Goal: Complete application form: Complete application form

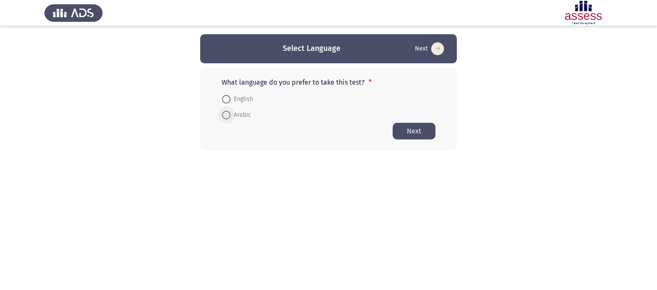
click at [236, 115] on span "Arabic" at bounding box center [240, 115] width 21 height 10
click at [230, 115] on input "Arabic" at bounding box center [226, 115] width 9 height 9
radio input "true"
click at [422, 130] on button "Next" at bounding box center [414, 130] width 43 height 17
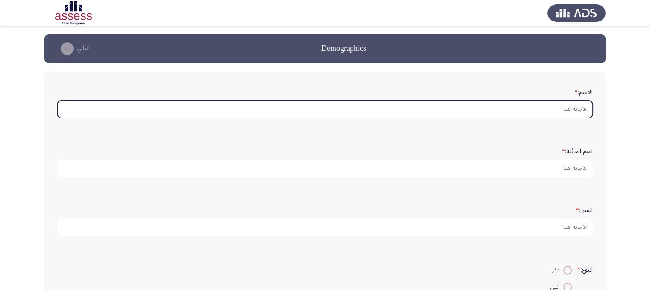
click at [573, 102] on input "الاسم: *" at bounding box center [325, 109] width 536 height 18
type input ";"
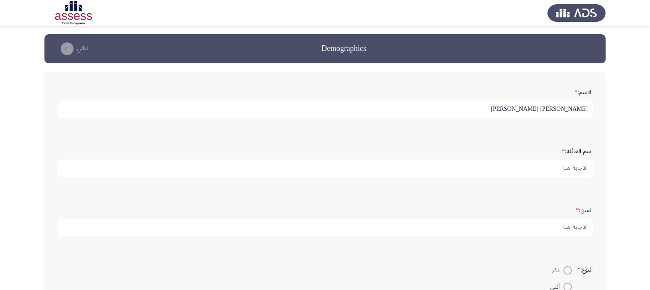
type input "[PERSON_NAME] [PERSON_NAME]"
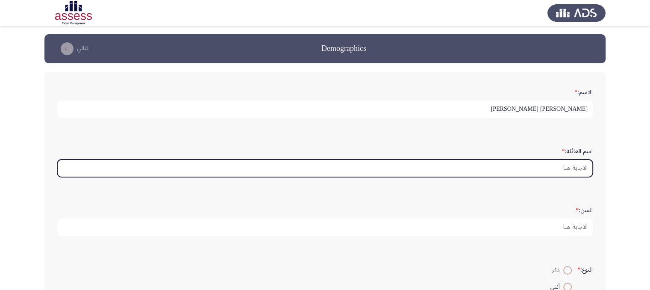
click at [557, 168] on input "اسم العائلة: *" at bounding box center [325, 169] width 536 height 18
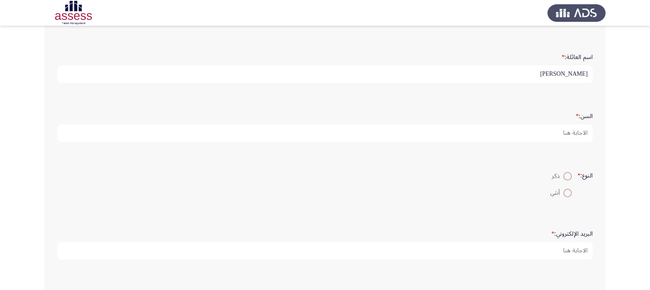
scroll to position [95, 0]
type input "[PERSON_NAME]"
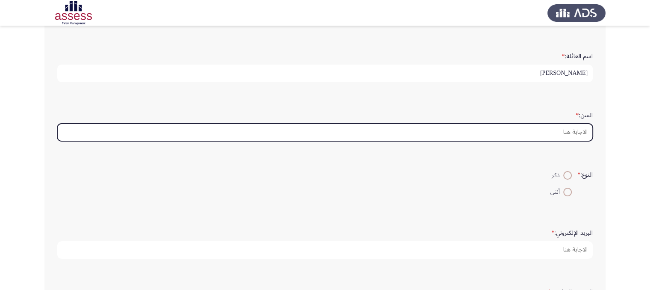
click at [556, 127] on input "السن: *" at bounding box center [325, 133] width 536 height 18
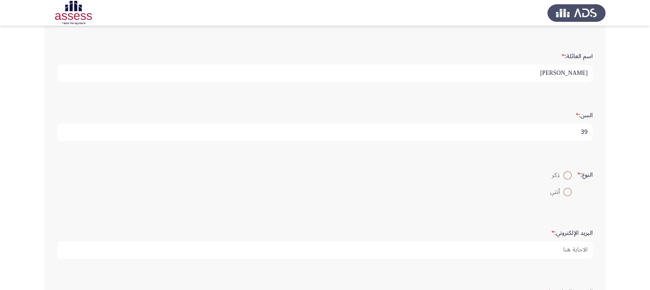
type input "39"
click at [566, 177] on span at bounding box center [568, 175] width 9 height 9
click at [566, 177] on input "ذكر" at bounding box center [568, 175] width 9 height 9
radio input "true"
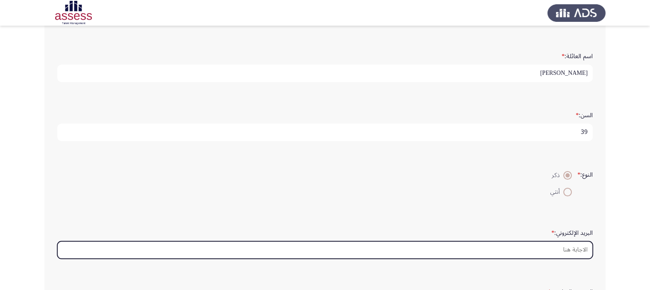
click at [567, 245] on input "البريد الإلكتروني: *" at bounding box center [325, 250] width 536 height 18
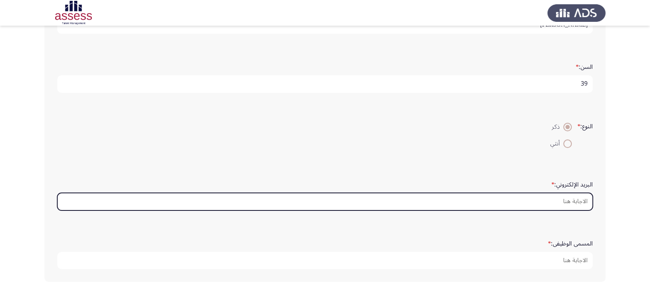
scroll to position [144, 0]
type input "،"
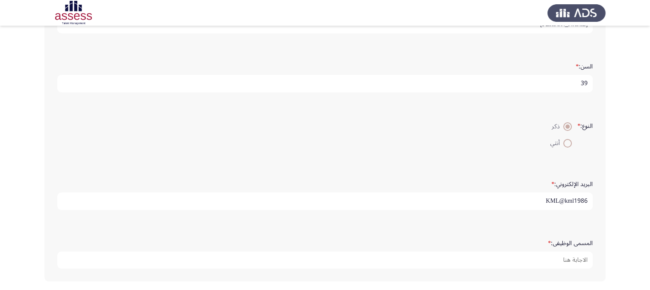
scroll to position [175, 0]
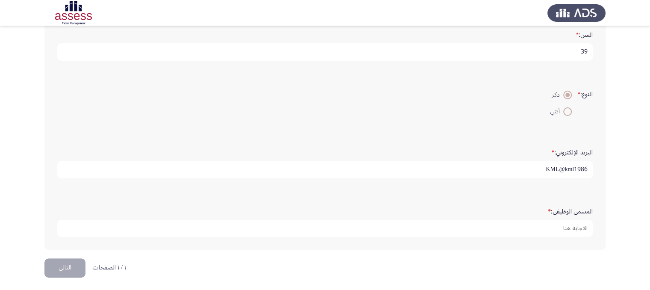
type input "KML@kml1986"
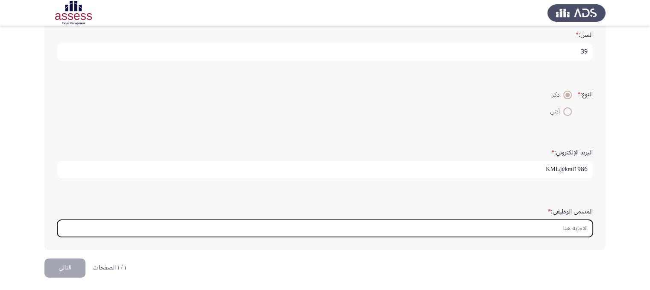
click at [540, 231] on input "المسمى الوظيفى: *" at bounding box center [325, 229] width 536 height 18
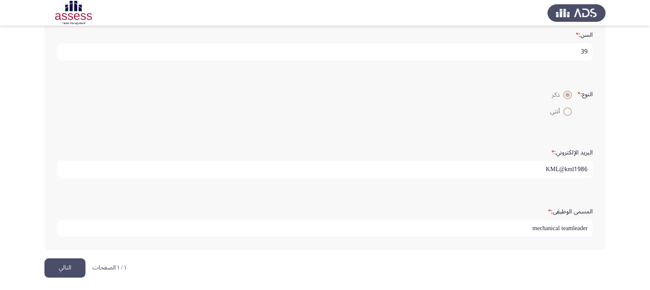
click at [578, 221] on input "mechanical teamleader" at bounding box center [325, 229] width 536 height 18
click at [573, 225] on input "mechanical teamleader" at bounding box center [325, 229] width 536 height 18
type input "mechanical team leader"
click at [66, 268] on button "التالي" at bounding box center [64, 267] width 41 height 19
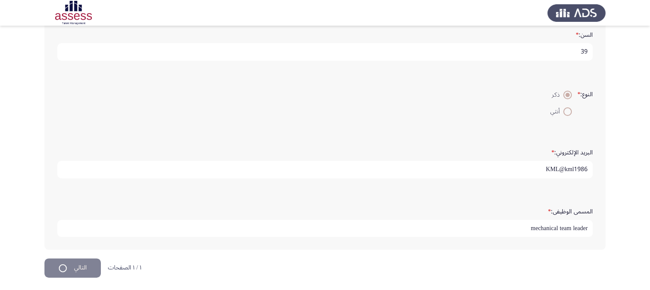
scroll to position [0, 0]
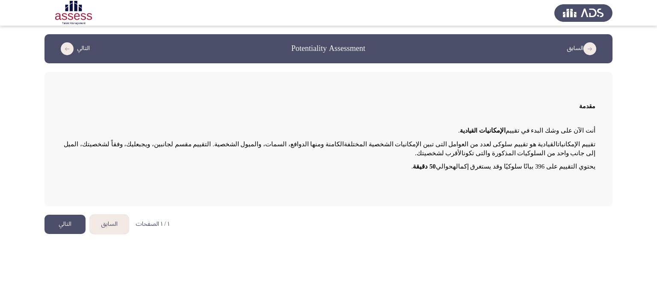
click at [60, 223] on button "التالي" at bounding box center [64, 224] width 41 height 19
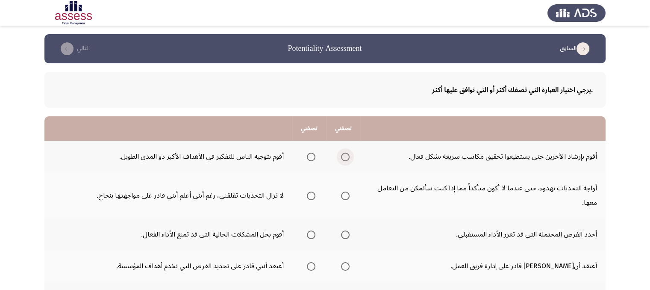
click at [349, 155] on span "Select an option" at bounding box center [345, 157] width 9 height 9
click at [349, 155] on input "Select an option" at bounding box center [345, 157] width 9 height 9
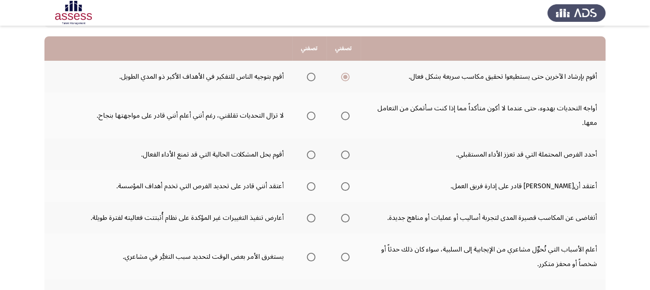
scroll to position [79, 0]
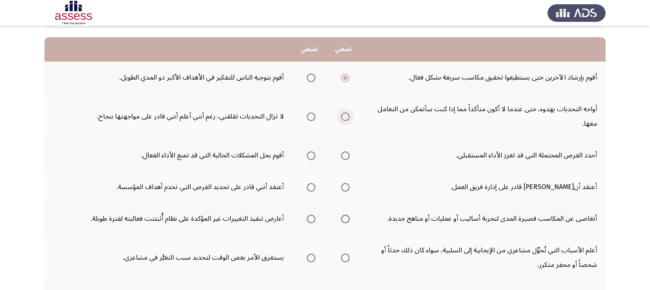
click at [346, 116] on span "Select an option" at bounding box center [345, 116] width 9 height 9
click at [346, 116] on input "Select an option" at bounding box center [345, 116] width 9 height 9
click at [310, 153] on span "Select an option" at bounding box center [311, 155] width 9 height 9
click at [310, 153] on input "Select an option" at bounding box center [311, 155] width 9 height 9
click at [311, 183] on span "Select an option" at bounding box center [311, 187] width 9 height 9
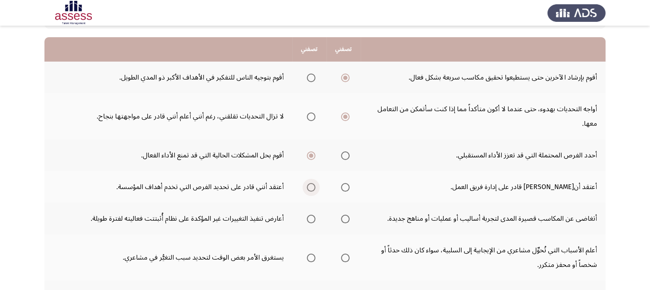
click at [311, 183] on input "Select an option" at bounding box center [311, 187] width 9 height 9
click at [307, 215] on span "Select an option" at bounding box center [311, 219] width 9 height 9
click at [307, 215] on input "Select an option" at bounding box center [311, 219] width 9 height 9
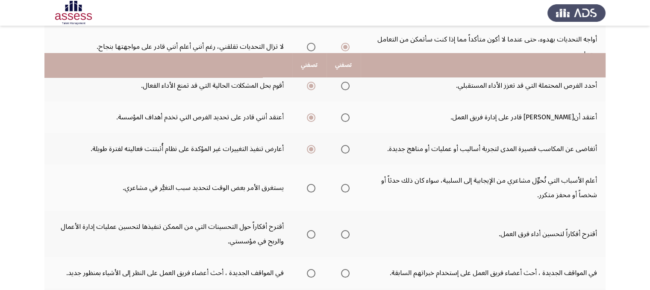
scroll to position [178, 0]
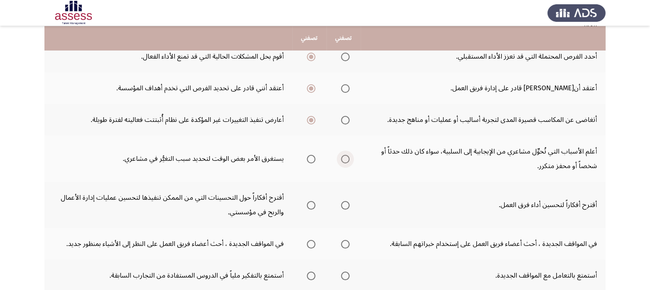
click at [341, 157] on span "Select an option" at bounding box center [345, 159] width 9 height 9
click at [341, 157] on input "Select an option" at bounding box center [345, 159] width 9 height 9
click at [312, 205] on span "Select an option" at bounding box center [311, 205] width 9 height 9
click at [312, 205] on input "Select an option" at bounding box center [311, 205] width 9 height 9
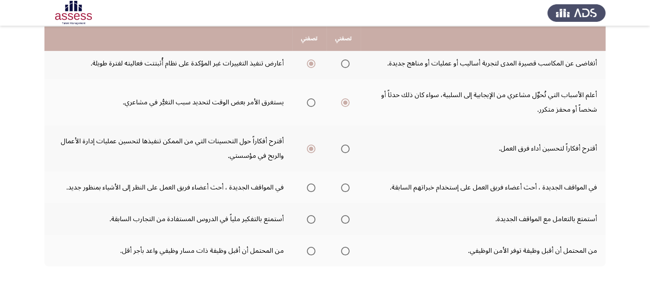
scroll to position [235, 0]
click at [311, 185] on span "Select an option" at bounding box center [311, 187] width 9 height 9
click at [311, 185] on input "Select an option" at bounding box center [311, 187] width 9 height 9
click at [311, 214] on span "Select an option" at bounding box center [311, 218] width 9 height 9
click at [311, 214] on input "Select an option" at bounding box center [311, 218] width 9 height 9
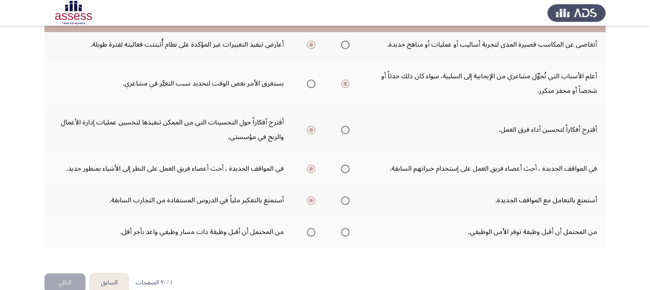
scroll to position [269, 0]
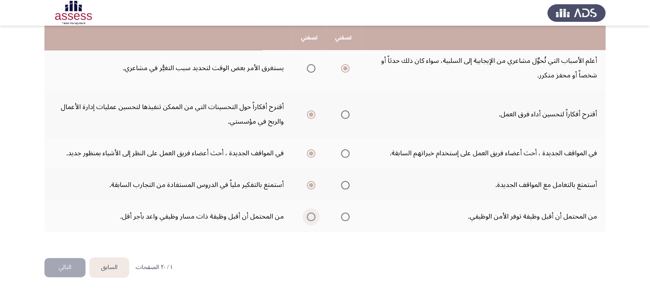
click at [310, 216] on span "Select an option" at bounding box center [311, 217] width 9 height 9
click at [310, 216] on input "Select an option" at bounding box center [311, 217] width 9 height 9
click at [63, 262] on button "التالي" at bounding box center [64, 267] width 41 height 19
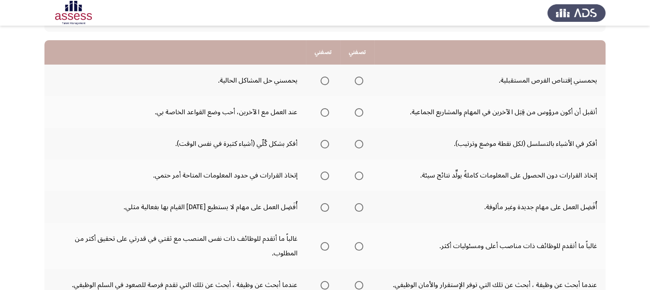
scroll to position [75, 0]
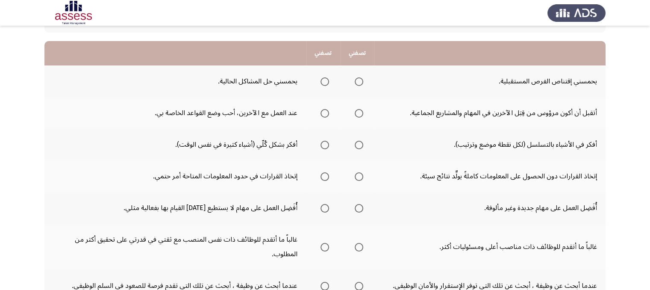
click at [322, 79] on span "Select an option" at bounding box center [325, 81] width 9 height 9
click at [322, 79] on input "Select an option" at bounding box center [325, 81] width 9 height 9
click at [359, 113] on span "Select an option" at bounding box center [359, 113] width 9 height 9
click at [359, 113] on input "Select an option" at bounding box center [359, 113] width 9 height 9
click at [359, 143] on span "Select an option" at bounding box center [359, 145] width 9 height 9
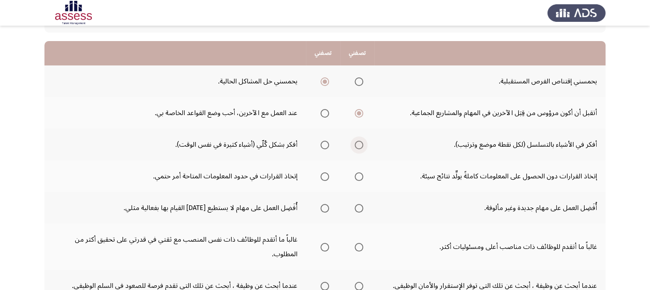
click at [359, 143] on input "Select an option" at bounding box center [359, 145] width 9 height 9
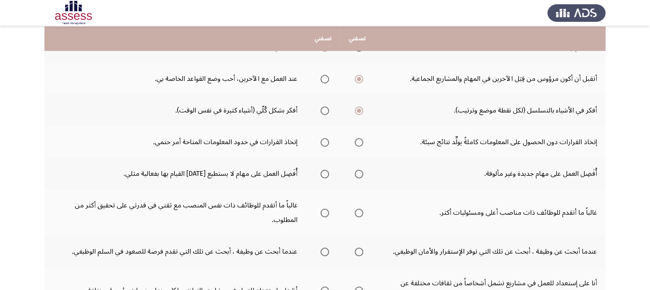
scroll to position [110, 0]
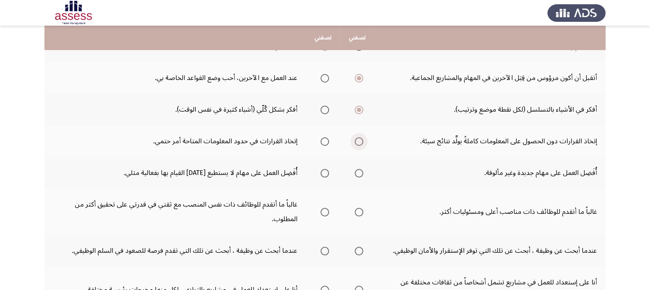
click at [361, 141] on span "Select an option" at bounding box center [359, 141] width 9 height 9
click at [361, 141] on input "Select an option" at bounding box center [359, 141] width 9 height 9
click at [325, 171] on span "Select an option" at bounding box center [325, 173] width 9 height 9
click at [325, 171] on input "Select an option" at bounding box center [325, 173] width 9 height 9
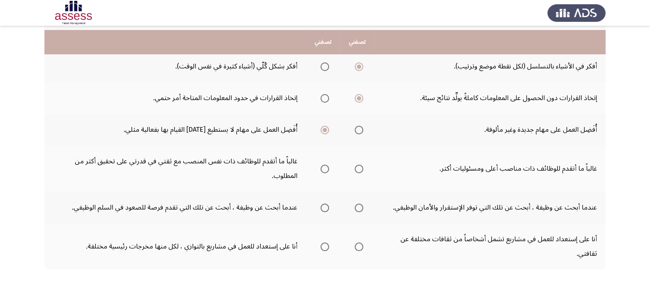
scroll to position [162, 0]
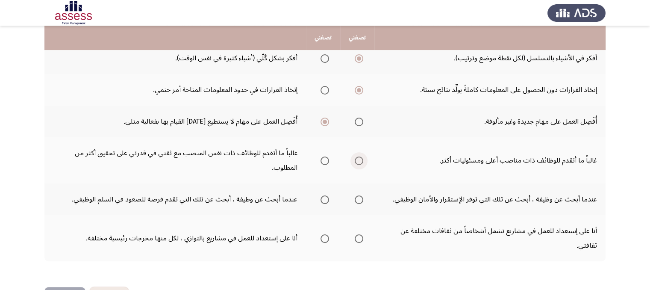
click at [354, 157] on label "Select an option" at bounding box center [358, 161] width 12 height 9
click at [355, 157] on input "Select an option" at bounding box center [359, 161] width 9 height 9
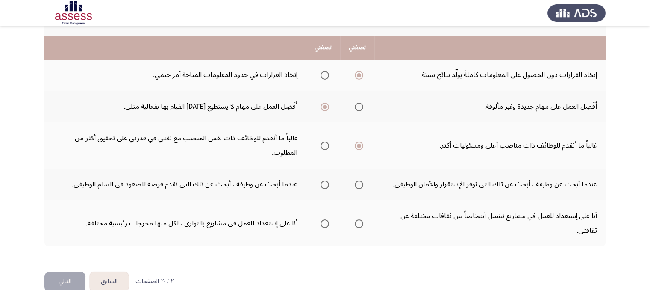
scroll to position [191, 0]
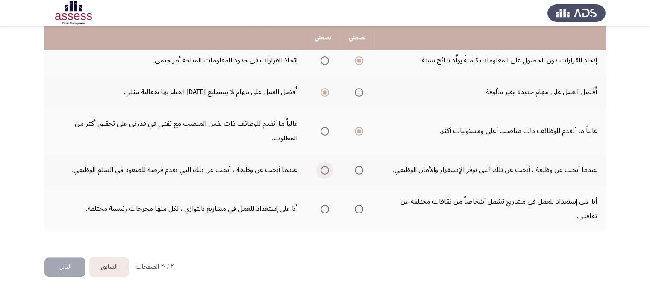
click at [327, 166] on span "Select an option" at bounding box center [325, 170] width 9 height 9
click at [327, 166] on input "Select an option" at bounding box center [325, 170] width 9 height 9
click at [356, 206] on span "Select an option" at bounding box center [359, 209] width 9 height 9
click at [356, 206] on input "Select an option" at bounding box center [359, 209] width 9 height 9
click at [65, 260] on button "التالي" at bounding box center [64, 266] width 41 height 19
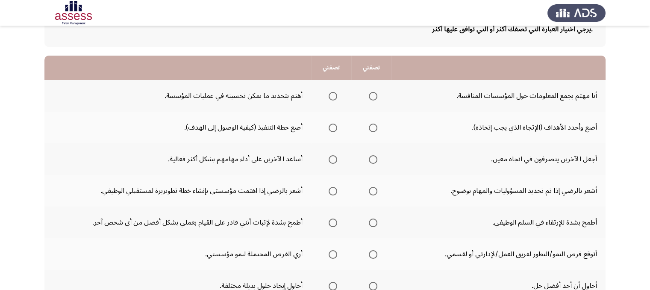
scroll to position [64, 0]
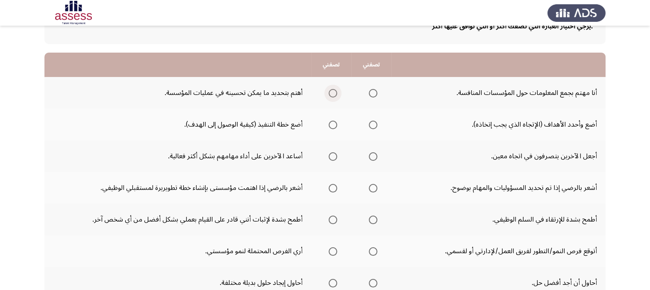
click at [331, 92] on span "Select an option" at bounding box center [333, 93] width 9 height 9
click at [331, 92] on input "Select an option" at bounding box center [333, 93] width 9 height 9
click at [370, 124] on span "Select an option" at bounding box center [373, 125] width 9 height 9
click at [370, 124] on input "Select an option" at bounding box center [373, 125] width 9 height 9
click at [333, 153] on span "Select an option" at bounding box center [333, 156] width 9 height 9
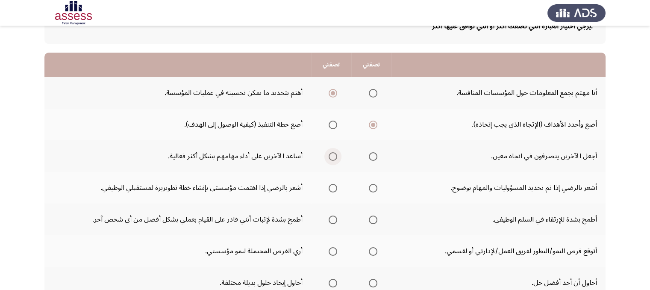
click at [333, 153] on input "Select an option" at bounding box center [333, 156] width 9 height 9
click at [377, 190] on th at bounding box center [372, 188] width 40 height 32
click at [372, 188] on span "Select an option" at bounding box center [373, 188] width 9 height 9
click at [372, 188] on input "Select an option" at bounding box center [373, 188] width 9 height 9
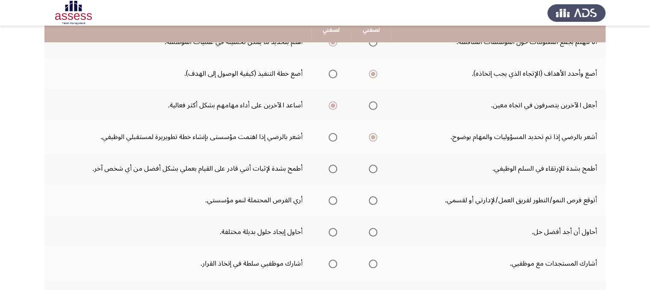
scroll to position [116, 0]
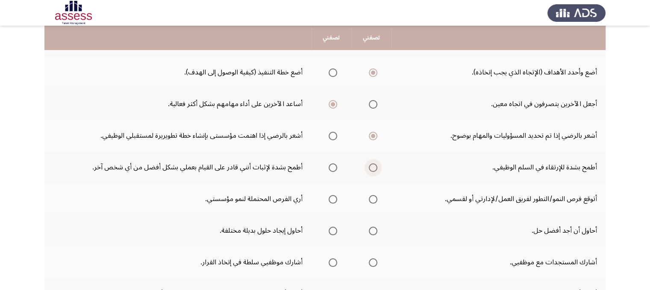
click at [373, 168] on span "Select an option" at bounding box center [373, 167] width 9 height 9
click at [373, 168] on input "Select an option" at bounding box center [373, 167] width 9 height 9
click at [329, 164] on span "Select an option" at bounding box center [333, 167] width 9 height 9
click at [329, 164] on input "Select an option" at bounding box center [333, 167] width 9 height 9
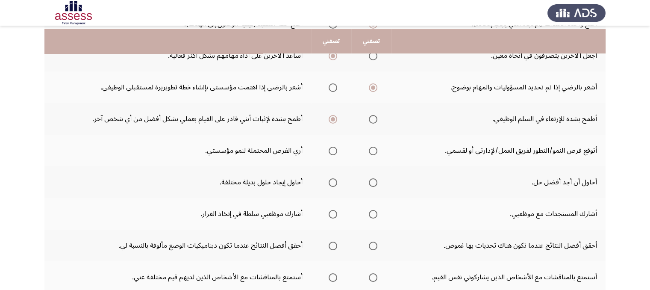
scroll to position [167, 0]
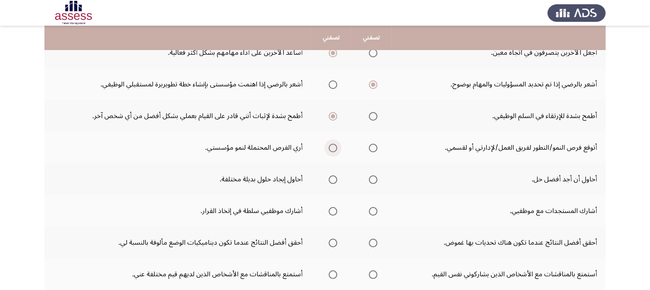
click at [332, 144] on span "Select an option" at bounding box center [333, 148] width 9 height 9
click at [332, 144] on input "Select an option" at bounding box center [333, 148] width 9 height 9
click at [373, 180] on span "Select an option" at bounding box center [373, 179] width 9 height 9
click at [373, 180] on input "Select an option" at bounding box center [373, 179] width 9 height 9
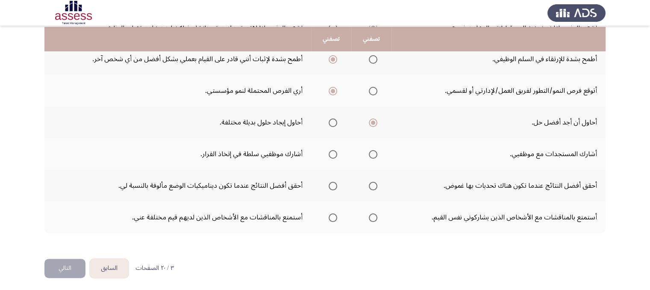
scroll to position [225, 0]
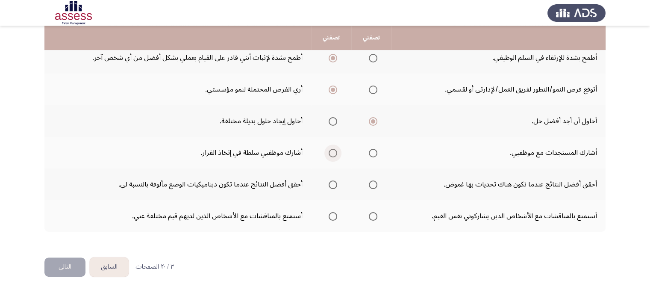
click at [330, 153] on span "Select an option" at bounding box center [333, 153] width 9 height 9
click at [330, 153] on input "Select an option" at bounding box center [333, 153] width 9 height 9
click at [329, 181] on span "Select an option" at bounding box center [333, 184] width 9 height 9
click at [329, 181] on input "Select an option" at bounding box center [333, 184] width 9 height 9
click at [371, 213] on span "Select an option" at bounding box center [373, 216] width 9 height 9
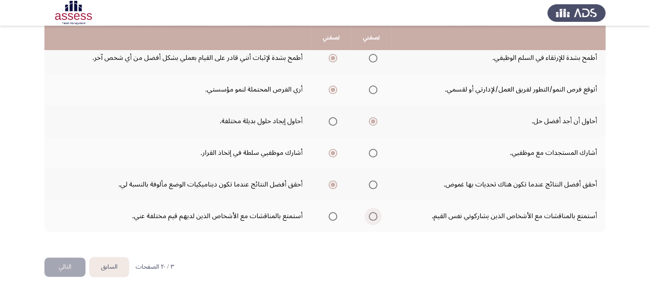
click at [371, 213] on input "Select an option" at bounding box center [373, 216] width 9 height 9
click at [80, 264] on button "التالي" at bounding box center [64, 266] width 41 height 19
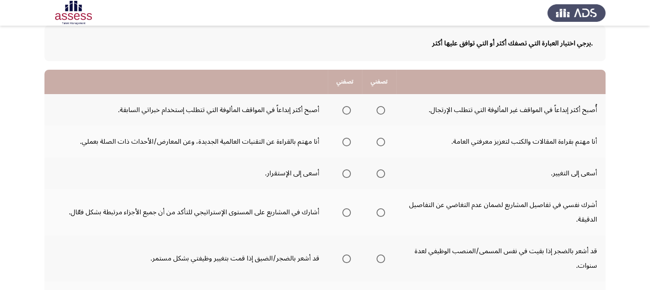
scroll to position [48, 0]
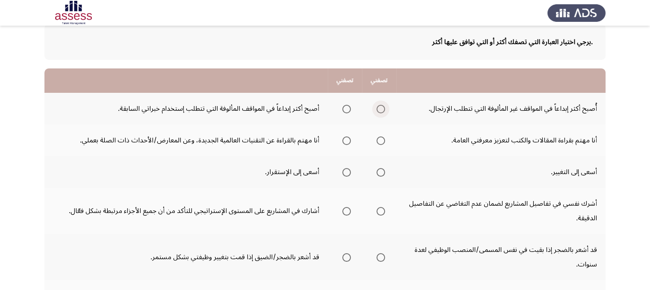
click at [384, 108] on span "Select an option" at bounding box center [381, 109] width 9 height 9
click at [384, 108] on input "Select an option" at bounding box center [381, 109] width 9 height 9
click at [343, 139] on span "Select an option" at bounding box center [347, 140] width 9 height 9
click at [343, 139] on input "Select an option" at bounding box center [347, 140] width 9 height 9
click at [347, 169] on span "Select an option" at bounding box center [347, 172] width 9 height 9
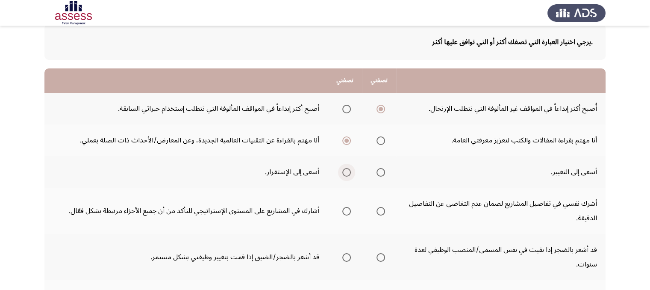
click at [347, 169] on input "Select an option" at bounding box center [347, 172] width 9 height 9
click at [340, 209] on label "Select an option" at bounding box center [345, 211] width 12 height 9
click at [343, 209] on input "Select an option" at bounding box center [347, 211] width 9 height 9
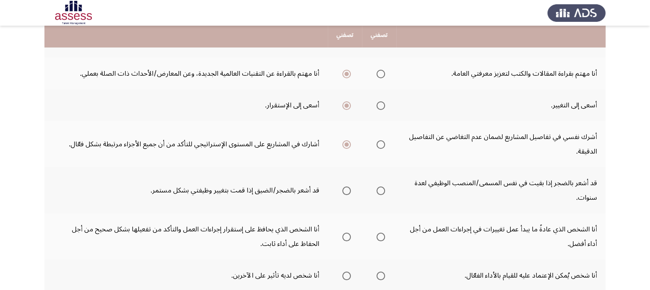
scroll to position [116, 0]
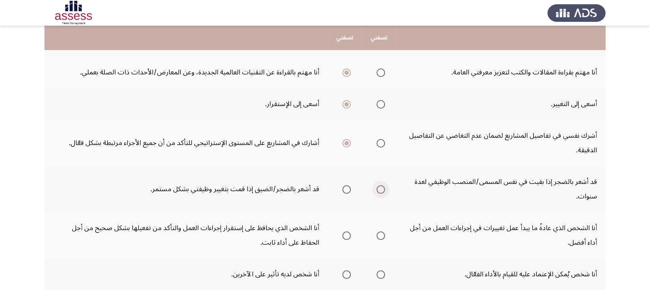
click at [381, 185] on span "Select an option" at bounding box center [381, 189] width 9 height 9
click at [381, 185] on input "Select an option" at bounding box center [381, 189] width 9 height 9
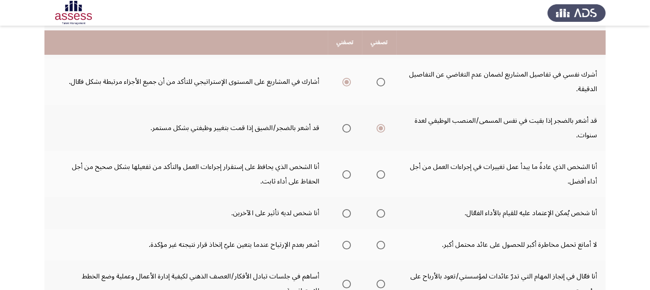
scroll to position [183, 0]
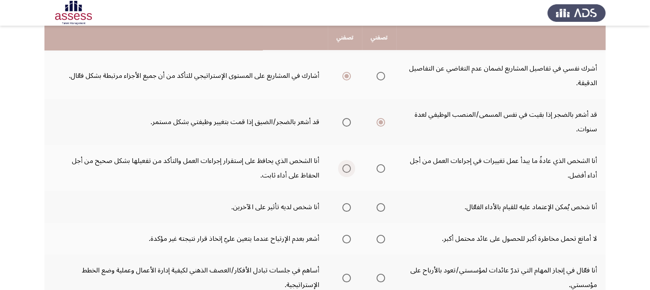
click at [344, 166] on span "Select an option" at bounding box center [347, 168] width 9 height 9
click at [344, 166] on input "Select an option" at bounding box center [347, 168] width 9 height 9
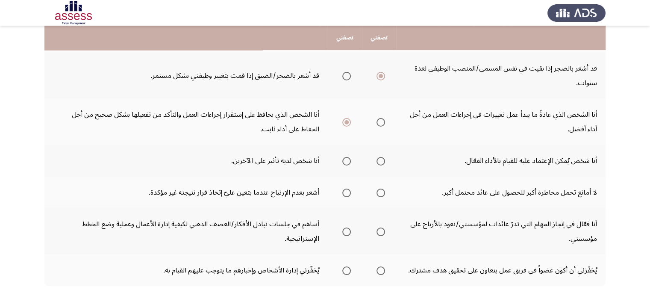
scroll to position [230, 0]
click at [382, 160] on span "Select an option" at bounding box center [381, 161] width 9 height 9
click at [382, 160] on input "Select an option" at bounding box center [381, 161] width 9 height 9
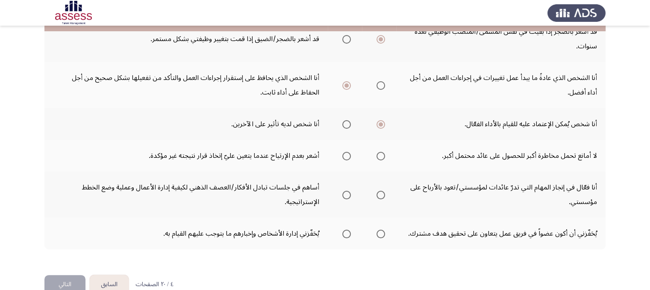
scroll to position [271, 0]
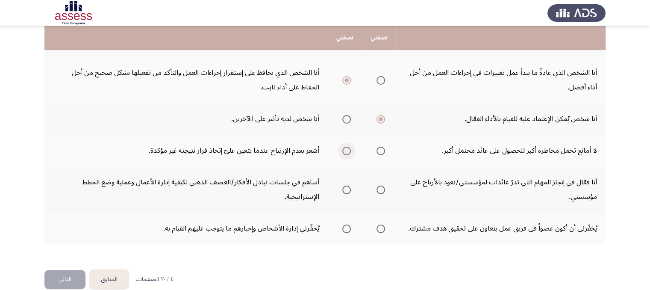
click at [346, 147] on span "Select an option" at bounding box center [347, 151] width 9 height 9
click at [346, 147] on input "Select an option" at bounding box center [347, 151] width 9 height 9
click at [346, 187] on span "Select an option" at bounding box center [347, 190] width 9 height 9
click at [346, 187] on input "Select an option" at bounding box center [347, 190] width 9 height 9
click at [344, 228] on span "Select an option" at bounding box center [347, 229] width 9 height 9
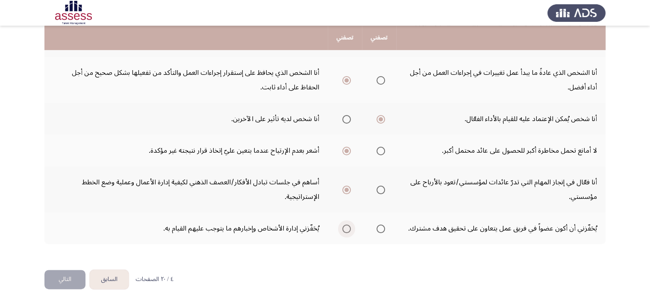
click at [344, 228] on input "Select an option" at bounding box center [347, 229] width 9 height 9
click at [57, 278] on button "التالي" at bounding box center [64, 279] width 41 height 19
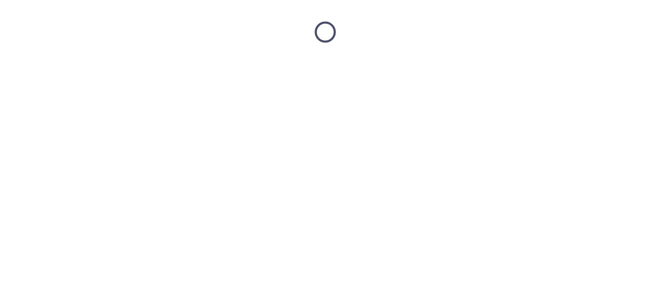
scroll to position [0, 0]
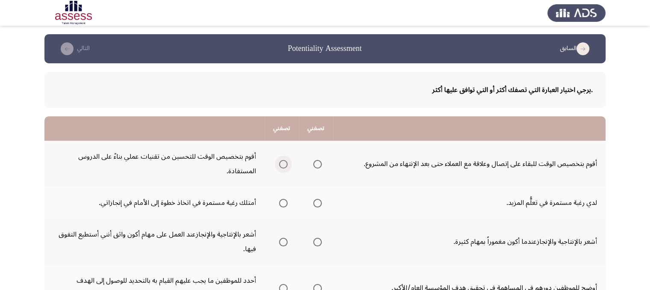
click at [284, 165] on span "Select an option" at bounding box center [283, 164] width 9 height 9
click at [284, 165] on input "Select an option" at bounding box center [283, 164] width 9 height 9
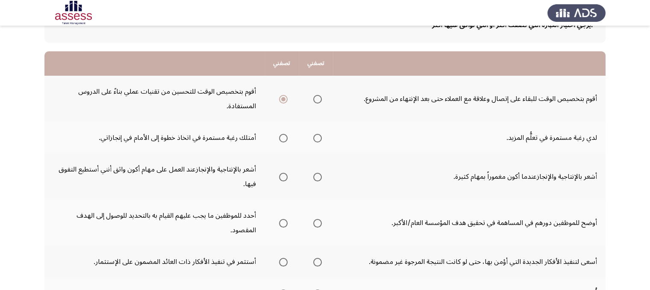
scroll to position [70, 0]
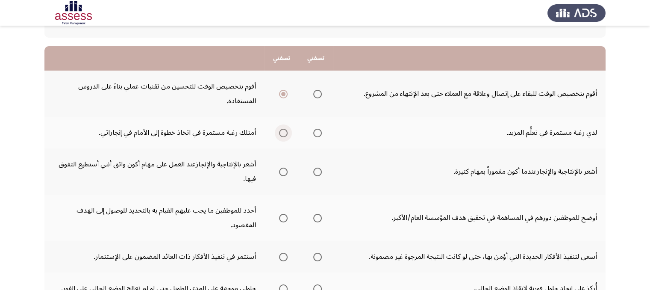
click at [286, 133] on span "Select an option" at bounding box center [283, 133] width 9 height 9
click at [286, 133] on input "Select an option" at bounding box center [283, 133] width 9 height 9
click at [281, 171] on span "Select an option" at bounding box center [283, 172] width 9 height 9
click at [281, 171] on input "Select an option" at bounding box center [283, 172] width 9 height 9
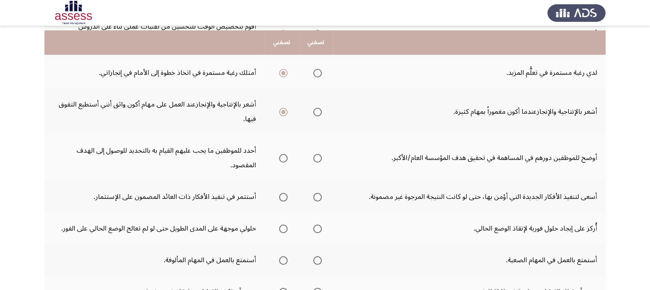
scroll to position [135, 0]
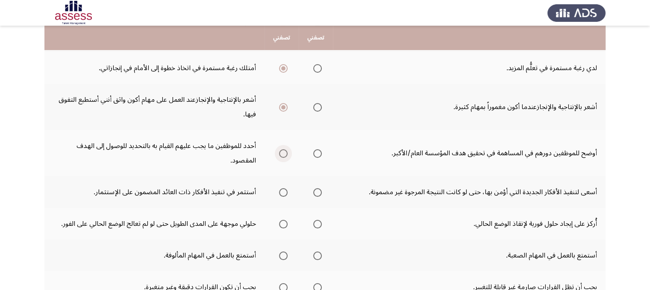
click at [279, 151] on label "Select an option" at bounding box center [282, 153] width 12 height 9
click at [279, 151] on input "Select an option" at bounding box center [283, 153] width 9 height 9
click at [316, 153] on span "Select an option" at bounding box center [317, 153] width 9 height 9
click at [316, 153] on input "Select an option" at bounding box center [317, 153] width 9 height 9
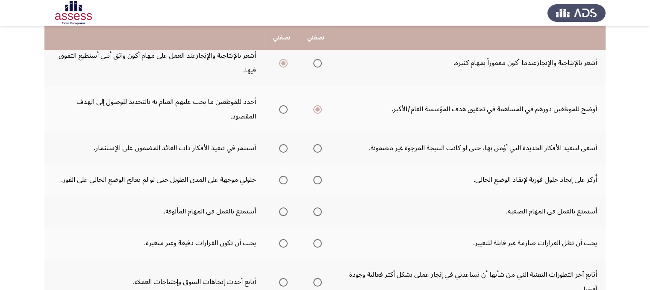
scroll to position [177, 0]
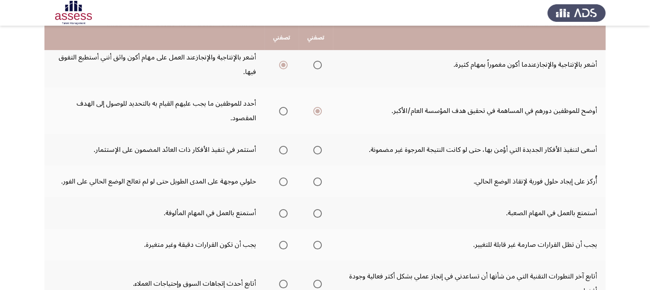
click at [283, 146] on span "Select an option" at bounding box center [283, 150] width 9 height 9
click at [283, 146] on input "Select an option" at bounding box center [283, 150] width 9 height 9
click at [319, 179] on span "Select an option" at bounding box center [317, 181] width 9 height 9
click at [319, 179] on input "Select an option" at bounding box center [317, 181] width 9 height 9
click at [318, 210] on span "Select an option" at bounding box center [317, 213] width 9 height 9
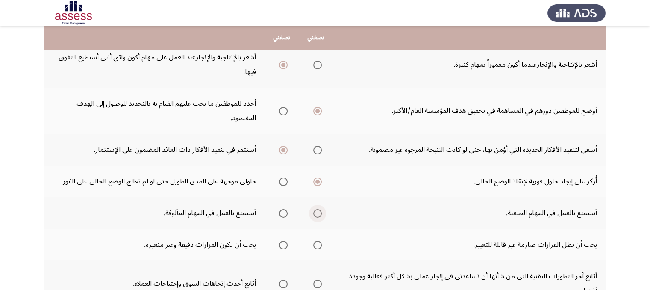
click at [318, 210] on input "Select an option" at bounding box center [317, 213] width 9 height 9
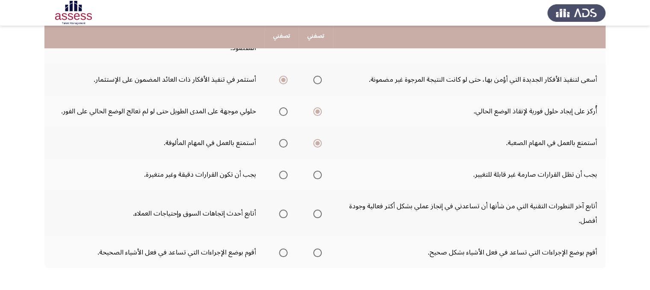
scroll to position [248, 0]
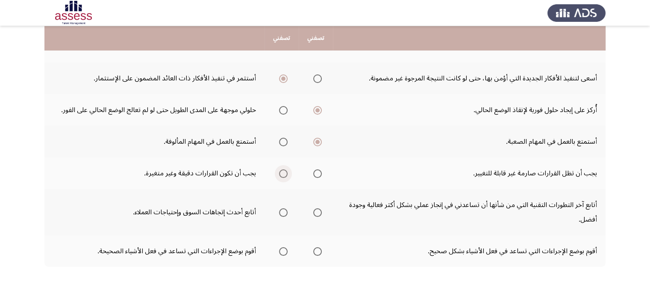
click at [282, 170] on span "Select an option" at bounding box center [283, 173] width 9 height 9
click at [282, 170] on input "Select an option" at bounding box center [283, 173] width 9 height 9
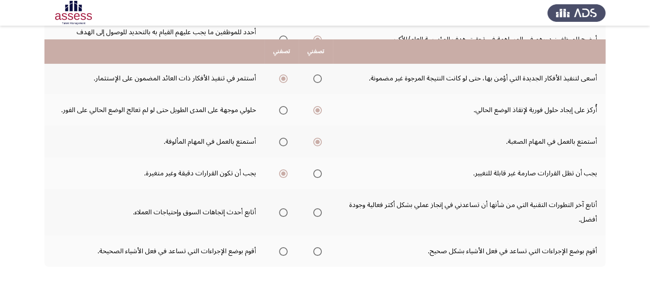
scroll to position [283, 0]
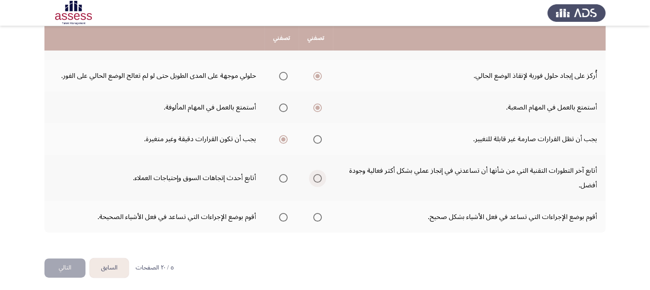
click at [319, 177] on span "Select an option" at bounding box center [317, 178] width 9 height 9
click at [319, 177] on input "Select an option" at bounding box center [317, 178] width 9 height 9
click at [320, 217] on span "Select an option" at bounding box center [317, 217] width 9 height 9
click at [320, 217] on input "Select an option" at bounding box center [317, 217] width 9 height 9
click at [60, 264] on button "التالي" at bounding box center [64, 267] width 41 height 19
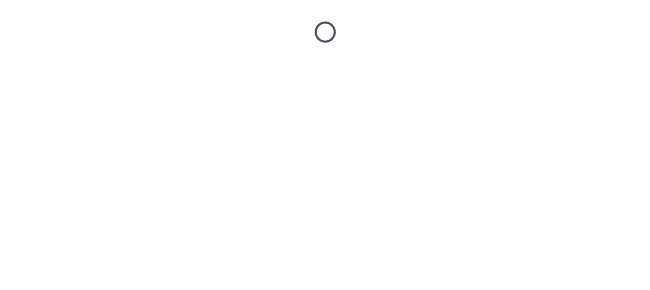
scroll to position [0, 0]
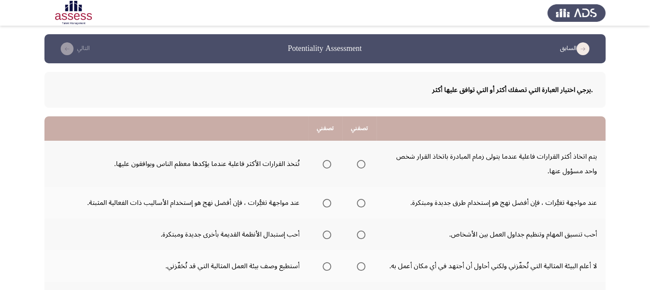
click at [328, 165] on span "Select an option" at bounding box center [327, 164] width 9 height 9
click at [328, 165] on input "Select an option" at bounding box center [327, 164] width 9 height 9
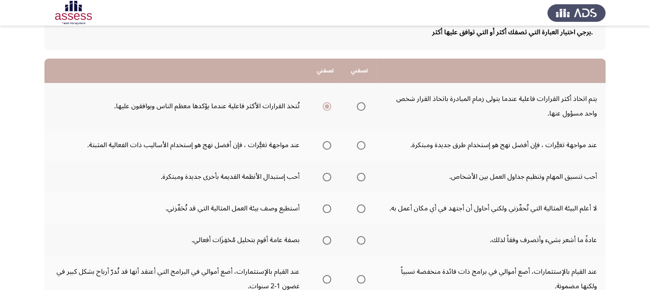
scroll to position [59, 0]
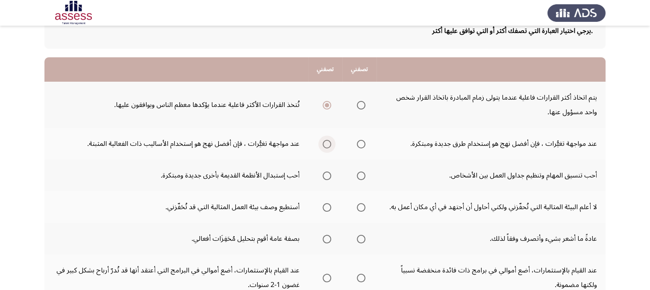
click at [325, 143] on span "Select an option" at bounding box center [327, 144] width 9 height 9
click at [325, 143] on input "Select an option" at bounding box center [327, 144] width 9 height 9
click at [363, 175] on span "Select an option" at bounding box center [361, 175] width 9 height 9
click at [363, 175] on input "Select an option" at bounding box center [361, 175] width 9 height 9
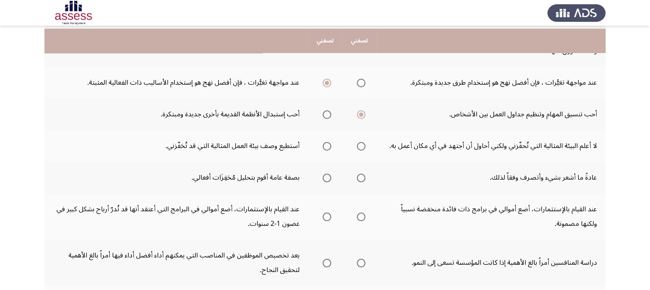
scroll to position [123, 0]
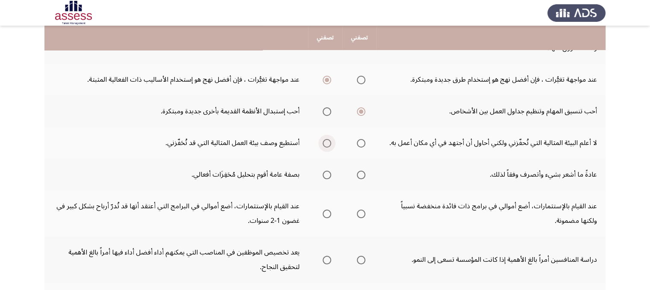
click at [329, 143] on span "Select an option" at bounding box center [327, 143] width 9 height 9
click at [329, 143] on input "Select an option" at bounding box center [327, 143] width 9 height 9
click at [328, 171] on span "Select an option" at bounding box center [327, 175] width 9 height 9
click at [328, 171] on input "Select an option" at bounding box center [327, 175] width 9 height 9
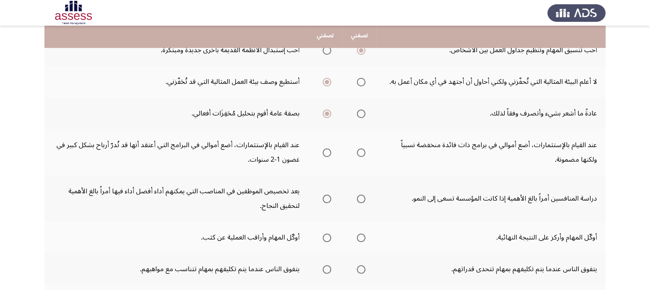
scroll to position [188, 0]
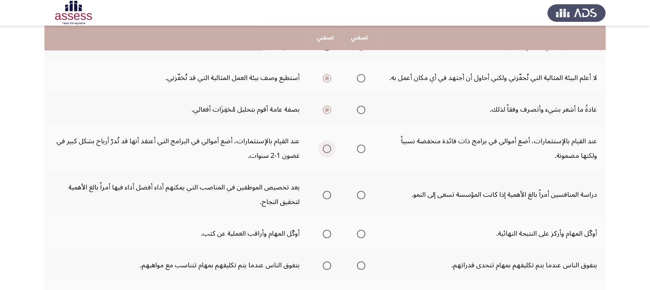
click at [327, 145] on span "Select an option" at bounding box center [327, 149] width 9 height 9
click at [327, 145] on input "Select an option" at bounding box center [327, 149] width 9 height 9
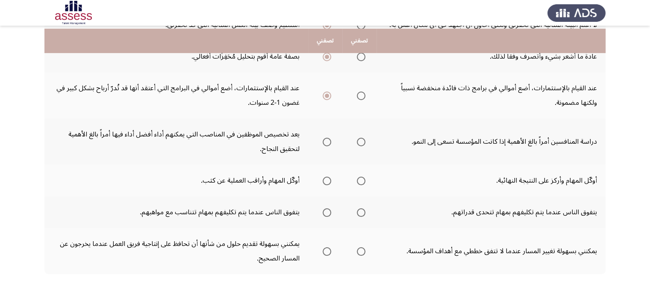
scroll to position [245, 0]
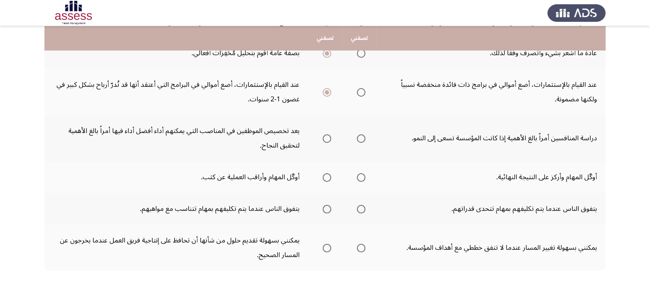
click at [334, 134] on th at bounding box center [325, 138] width 34 height 46
click at [328, 136] on span "Select an option" at bounding box center [327, 138] width 9 height 9
click at [328, 136] on input "Select an option" at bounding box center [327, 138] width 9 height 9
click at [326, 175] on span "Select an option" at bounding box center [327, 177] width 9 height 9
click at [326, 175] on input "Select an option" at bounding box center [327, 177] width 9 height 9
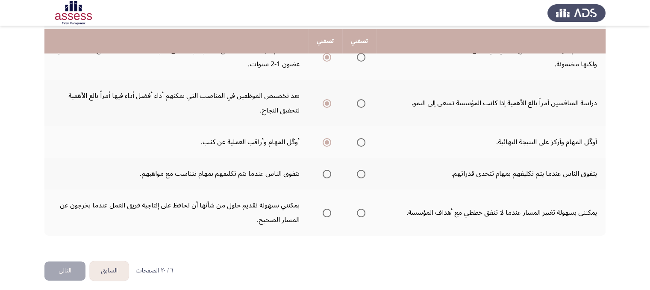
scroll to position [282, 0]
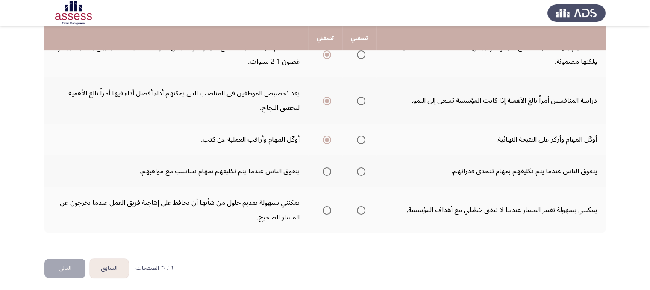
click at [325, 167] on span "Select an option" at bounding box center [327, 171] width 9 height 9
click at [325, 167] on input "Select an option" at bounding box center [327, 171] width 9 height 9
click at [330, 208] on span "Select an option" at bounding box center [327, 210] width 9 height 9
click at [330, 208] on input "Select an option" at bounding box center [327, 210] width 9 height 9
click at [67, 264] on button "التالي" at bounding box center [64, 268] width 41 height 19
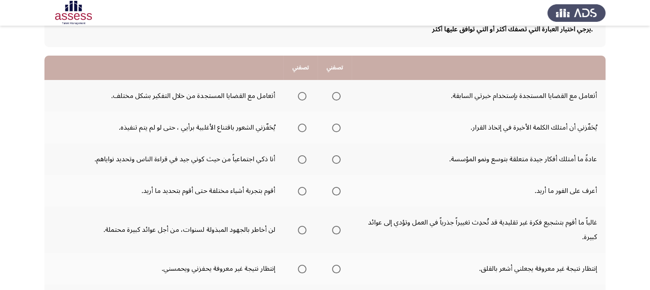
scroll to position [72, 0]
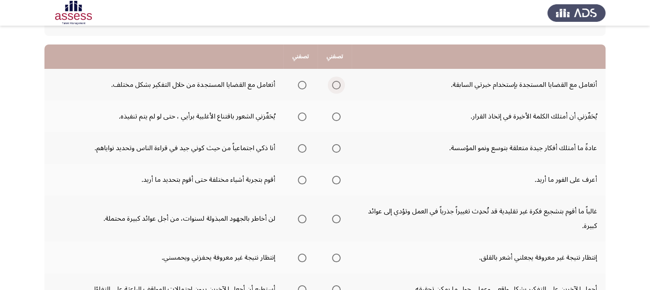
click at [336, 82] on span "Select an option" at bounding box center [336, 85] width 9 height 9
click at [336, 82] on input "Select an option" at bounding box center [336, 85] width 9 height 9
click at [332, 117] on span "Select an option" at bounding box center [336, 116] width 9 height 9
click at [332, 117] on input "Select an option" at bounding box center [336, 116] width 9 height 9
click at [336, 148] on span "Select an option" at bounding box center [336, 148] width 9 height 9
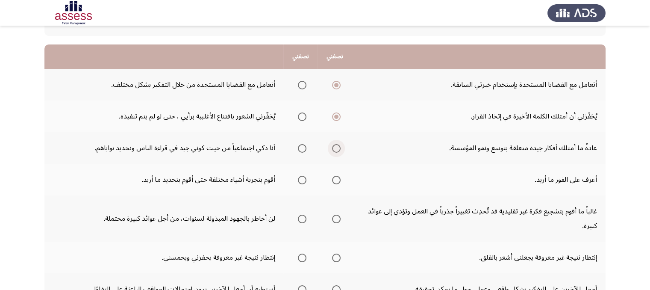
click at [336, 148] on input "Select an option" at bounding box center [336, 148] width 9 height 9
click at [335, 180] on span "Select an option" at bounding box center [336, 180] width 9 height 9
click at [335, 180] on input "Select an option" at bounding box center [336, 180] width 9 height 9
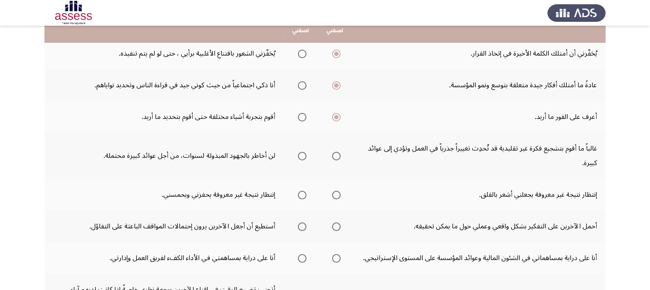
scroll to position [139, 0]
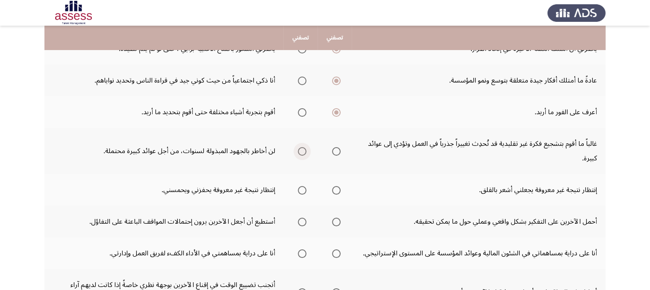
click at [301, 149] on span "Select an option" at bounding box center [302, 151] width 9 height 9
click at [301, 149] on input "Select an option" at bounding box center [302, 151] width 9 height 9
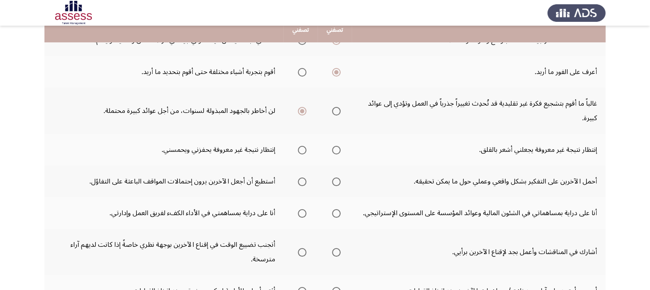
scroll to position [187, 0]
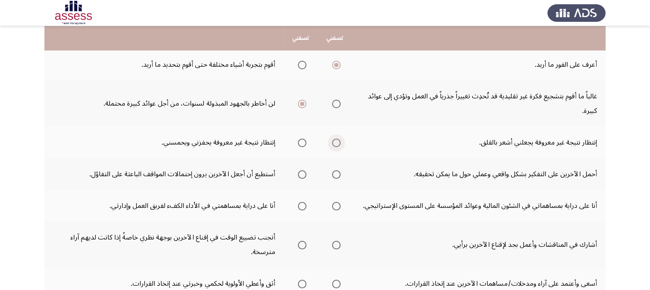
click at [337, 142] on span "Select an option" at bounding box center [336, 143] width 9 height 9
click at [337, 142] on input "Select an option" at bounding box center [336, 143] width 9 height 9
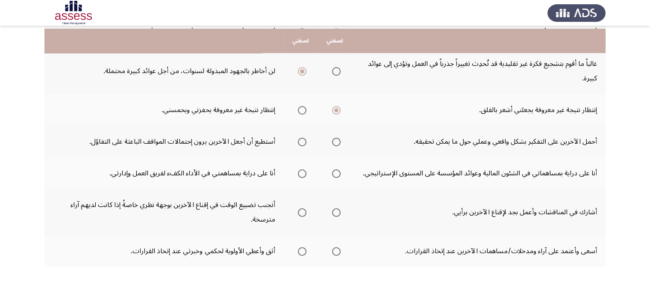
scroll to position [222, 0]
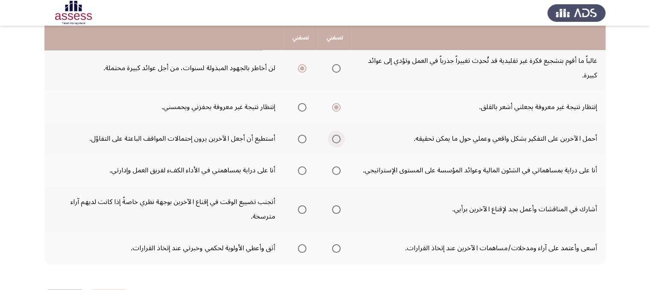
click at [334, 138] on span "Select an option" at bounding box center [336, 139] width 9 height 9
click at [334, 138] on input "Select an option" at bounding box center [336, 139] width 9 height 9
click at [295, 168] on label "Select an option" at bounding box center [301, 170] width 12 height 9
click at [298, 168] on input "Select an option" at bounding box center [302, 170] width 9 height 9
click at [300, 206] on span "Select an option" at bounding box center [302, 209] width 9 height 9
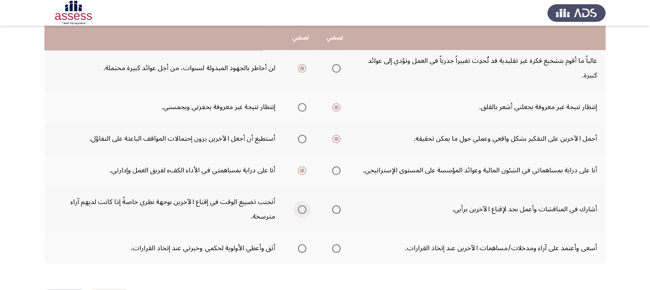
click at [300, 206] on input "Select an option" at bounding box center [302, 209] width 9 height 9
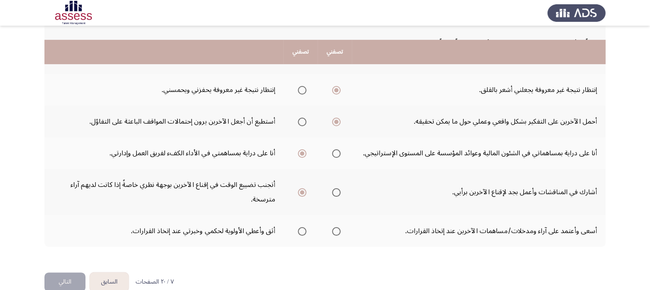
scroll to position [254, 0]
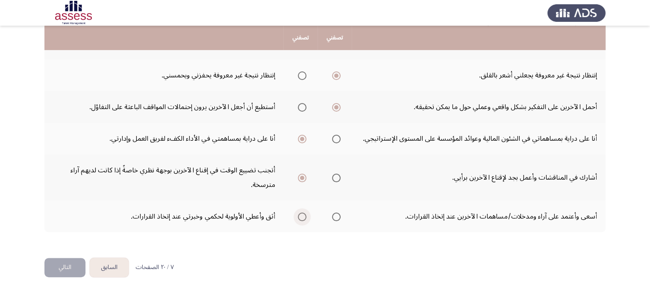
click at [303, 213] on span "Select an option" at bounding box center [302, 217] width 9 height 9
click at [303, 213] on input "Select an option" at bounding box center [302, 217] width 9 height 9
click at [67, 266] on button "التالي" at bounding box center [64, 267] width 41 height 19
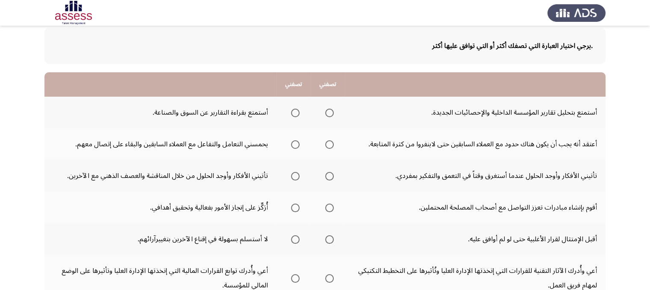
scroll to position [48, 0]
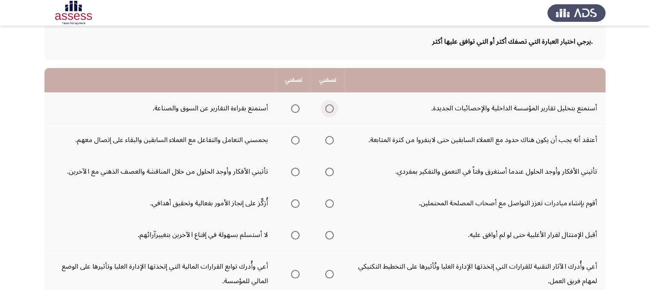
click at [327, 106] on span "Select an option" at bounding box center [329, 108] width 9 height 9
click at [327, 106] on input "Select an option" at bounding box center [329, 108] width 9 height 9
click at [326, 136] on span "Select an option" at bounding box center [329, 140] width 9 height 9
click at [326, 136] on input "Select an option" at bounding box center [329, 140] width 9 height 9
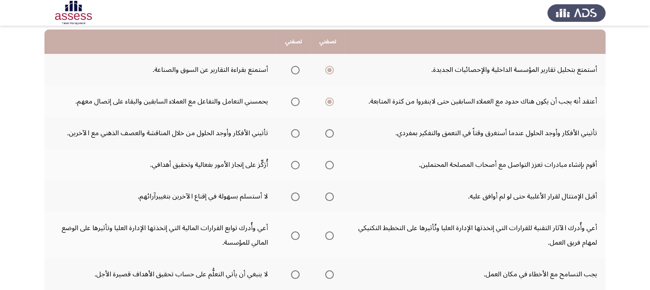
scroll to position [91, 0]
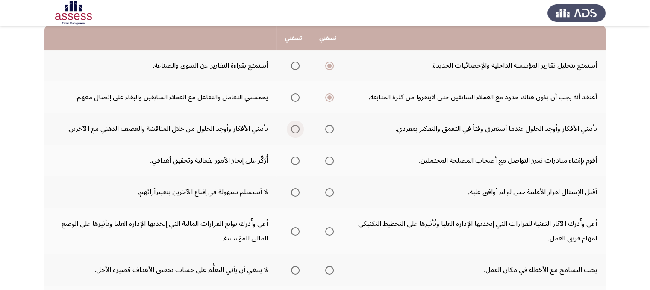
click at [295, 125] on span "Select an option" at bounding box center [295, 129] width 9 height 9
click at [295, 125] on input "Select an option" at bounding box center [295, 129] width 9 height 9
click at [330, 158] on span "Select an option" at bounding box center [329, 161] width 9 height 9
click at [330, 158] on input "Select an option" at bounding box center [329, 161] width 9 height 9
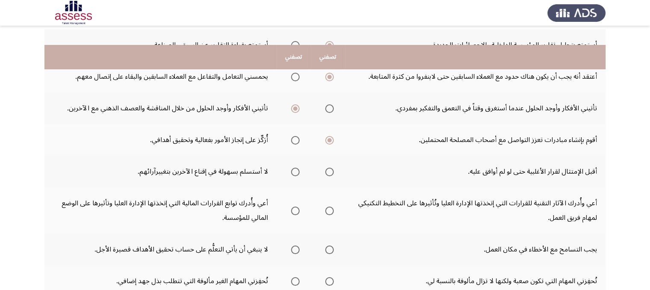
scroll to position [134, 0]
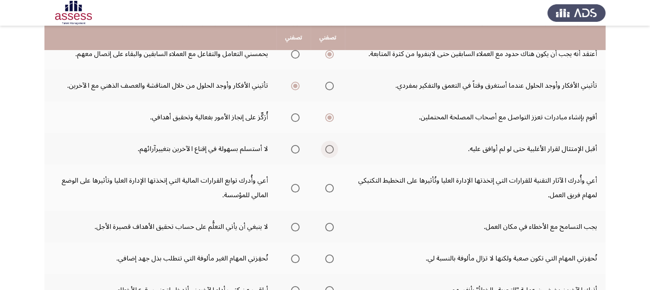
click at [330, 148] on span "Select an option" at bounding box center [329, 149] width 9 height 9
click at [330, 148] on input "Select an option" at bounding box center [329, 149] width 9 height 9
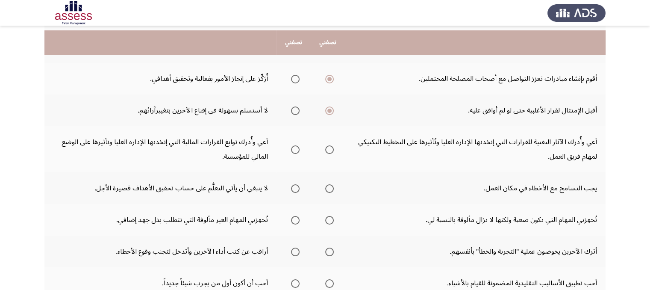
scroll to position [180, 0]
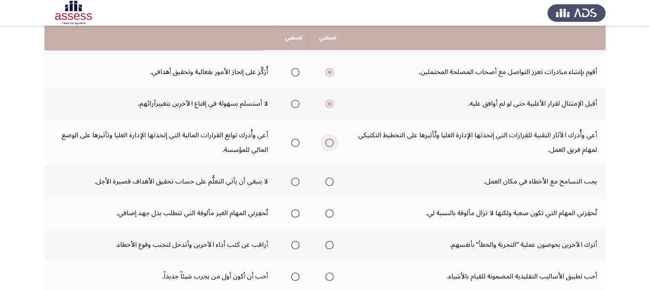
click at [327, 139] on span "Select an option" at bounding box center [329, 143] width 9 height 9
click at [327, 139] on input "Select an option" at bounding box center [329, 143] width 9 height 9
click at [291, 142] on span "Select an option" at bounding box center [295, 143] width 9 height 9
click at [291, 142] on input "Select an option" at bounding box center [295, 143] width 9 height 9
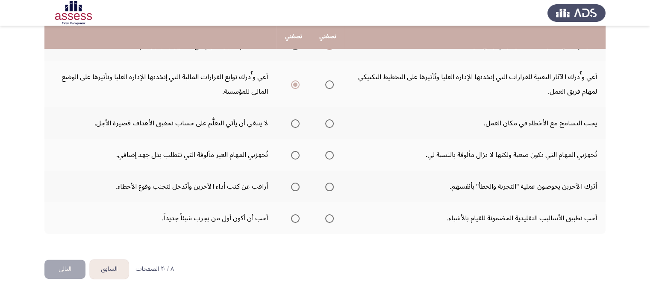
scroll to position [238, 0]
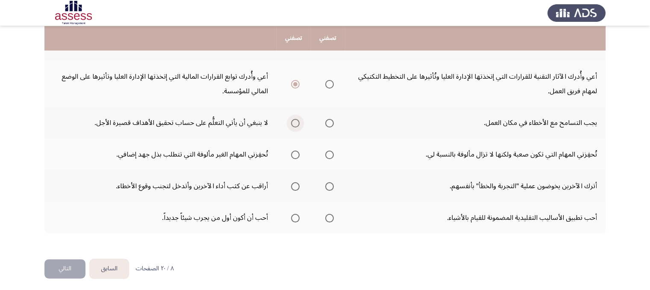
click at [294, 123] on span "Select an option" at bounding box center [295, 123] width 9 height 9
click at [294, 123] on input "Select an option" at bounding box center [295, 123] width 9 height 9
click at [329, 152] on span "Select an option" at bounding box center [329, 155] width 9 height 9
click at [329, 152] on input "Select an option" at bounding box center [329, 155] width 9 height 9
click at [325, 183] on span "Select an option" at bounding box center [329, 186] width 9 height 9
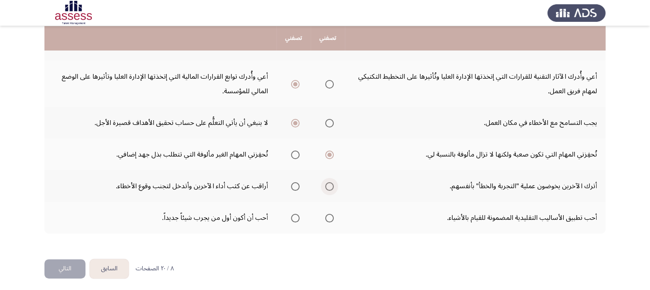
click at [325, 183] on input "Select an option" at bounding box center [329, 186] width 9 height 9
click at [328, 216] on span "Select an option" at bounding box center [329, 218] width 9 height 9
click at [328, 216] on input "Select an option" at bounding box center [329, 218] width 9 height 9
click at [66, 263] on button "التالي" at bounding box center [64, 268] width 41 height 19
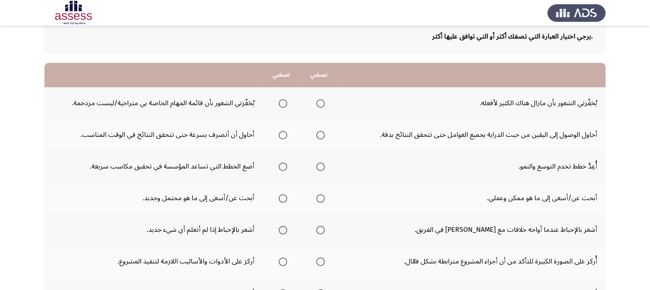
scroll to position [55, 0]
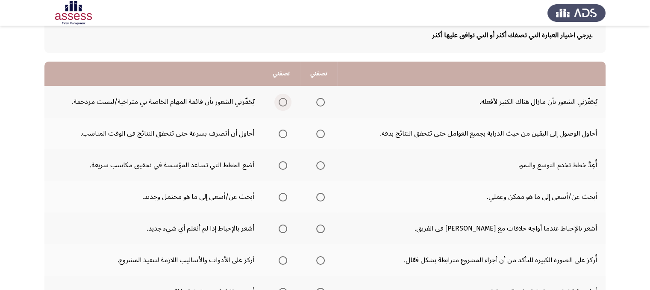
click at [283, 102] on span "Select an option" at bounding box center [283, 102] width 9 height 9
click at [283, 102] on input "Select an option" at bounding box center [283, 102] width 9 height 9
click at [281, 134] on span "Select an option" at bounding box center [283, 134] width 9 height 9
click at [281, 134] on input "Select an option" at bounding box center [283, 134] width 9 height 9
click at [322, 165] on span "Select an option" at bounding box center [320, 165] width 9 height 9
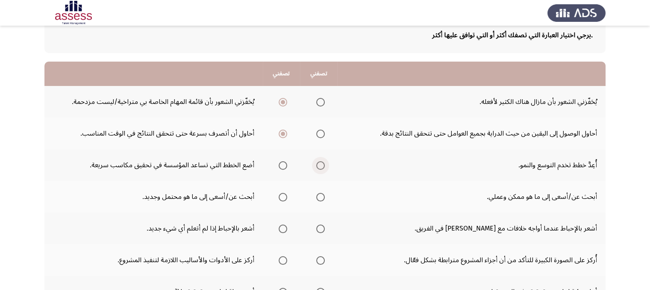
click at [322, 165] on input "Select an option" at bounding box center [320, 165] width 9 height 9
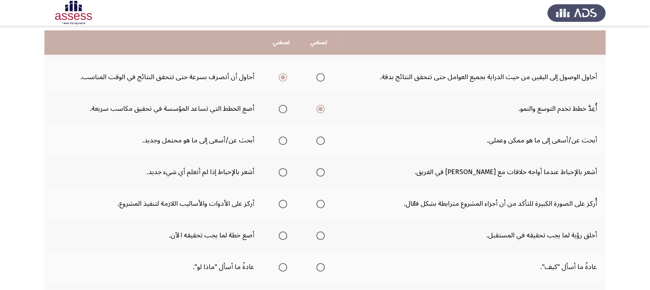
scroll to position [116, 0]
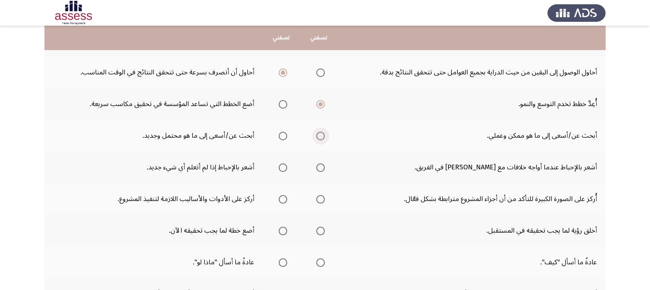
click at [322, 136] on span "Select an option" at bounding box center [320, 136] width 9 height 9
click at [322, 136] on input "Select an option" at bounding box center [320, 136] width 9 height 9
click at [286, 168] on span "Select an option" at bounding box center [283, 167] width 9 height 9
click at [286, 168] on input "Select an option" at bounding box center [283, 167] width 9 height 9
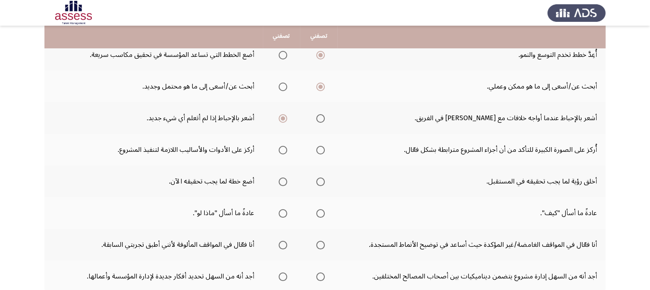
scroll to position [167, 0]
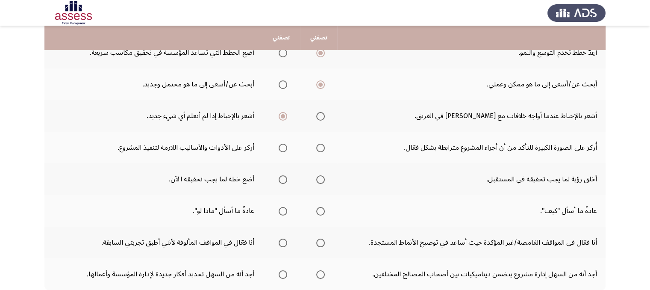
click at [323, 145] on span "Select an option" at bounding box center [320, 148] width 9 height 9
click at [323, 145] on input "Select an option" at bounding box center [320, 148] width 9 height 9
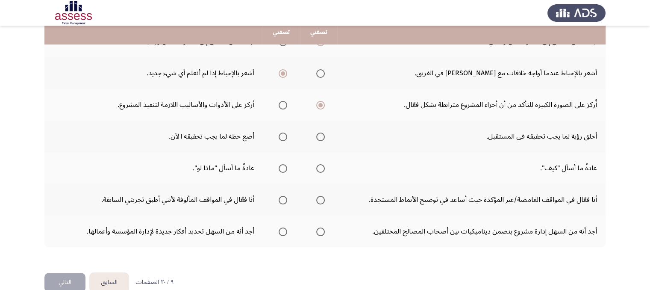
scroll to position [211, 0]
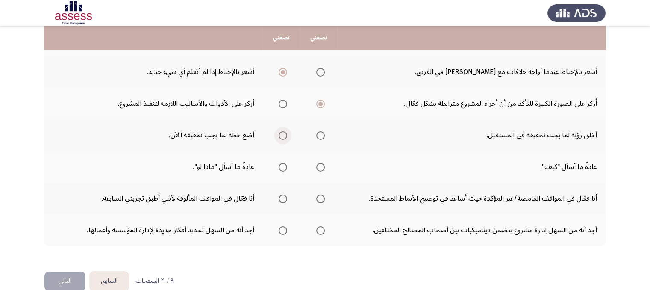
click at [280, 133] on span "Select an option" at bounding box center [283, 135] width 9 height 9
click at [280, 133] on input "Select an option" at bounding box center [283, 135] width 9 height 9
click at [316, 166] on span "Select an option" at bounding box center [320, 167] width 9 height 9
click at [316, 166] on input "Select an option" at bounding box center [320, 167] width 9 height 9
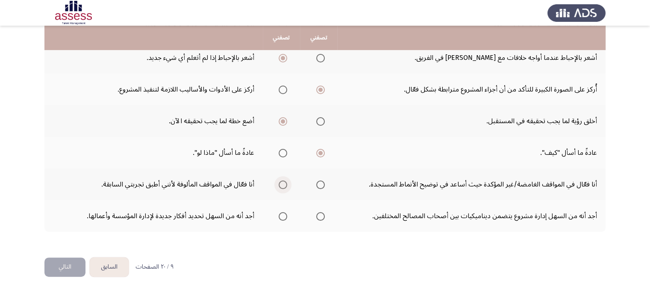
click at [279, 182] on span "Select an option" at bounding box center [283, 184] width 9 height 9
click at [279, 182] on input "Select an option" at bounding box center [283, 184] width 9 height 9
click at [322, 214] on span "Select an option" at bounding box center [320, 216] width 9 height 9
click at [322, 214] on input "Select an option" at bounding box center [320, 216] width 9 height 9
click at [66, 266] on button "التالي" at bounding box center [64, 266] width 41 height 19
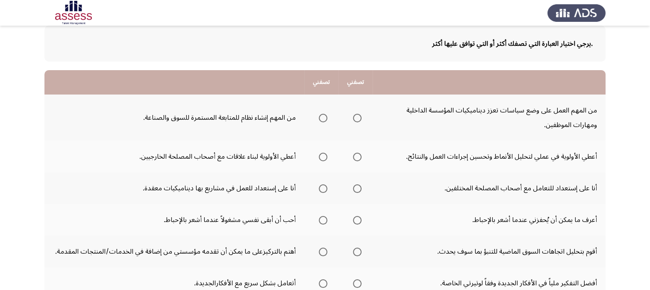
scroll to position [47, 0]
click at [359, 118] on span "Select an option" at bounding box center [357, 117] width 9 height 9
click at [359, 118] on input "Select an option" at bounding box center [357, 117] width 9 height 9
click at [357, 154] on span "Select an option" at bounding box center [357, 156] width 9 height 9
click at [357, 154] on input "Select an option" at bounding box center [357, 156] width 9 height 9
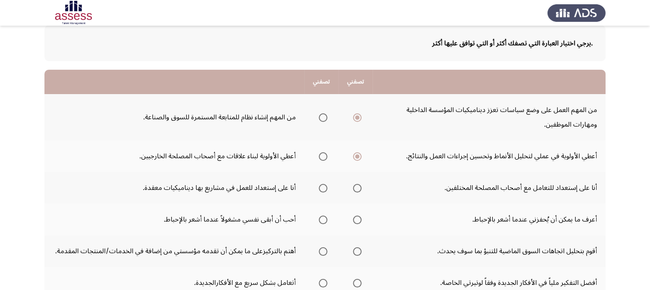
click at [357, 184] on span "Select an option" at bounding box center [357, 188] width 9 height 9
click at [357, 184] on input "Select an option" at bounding box center [357, 188] width 9 height 9
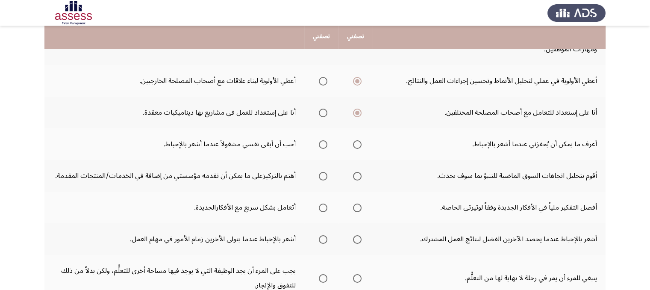
scroll to position [123, 0]
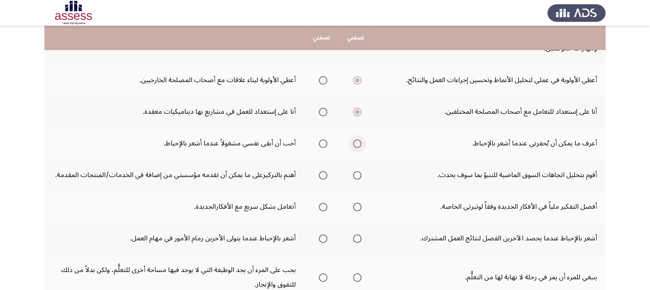
click at [359, 142] on span "Select an option" at bounding box center [357, 143] width 9 height 9
click at [359, 142] on input "Select an option" at bounding box center [357, 143] width 9 height 9
click at [327, 175] on span "Select an option" at bounding box center [323, 175] width 9 height 9
click at [327, 175] on input "Select an option" at bounding box center [323, 175] width 9 height 9
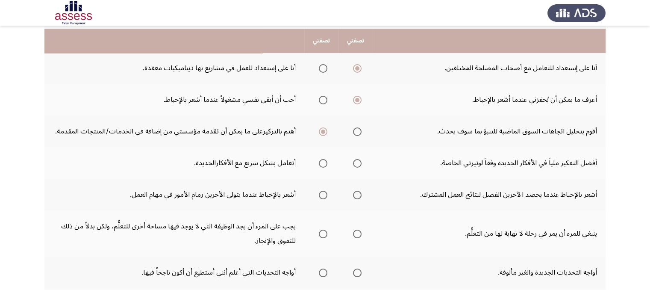
scroll to position [169, 0]
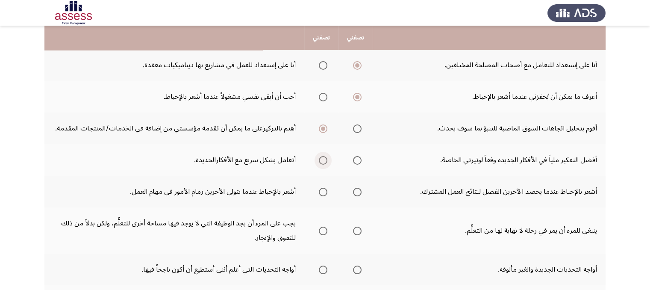
click at [322, 161] on span "Select an option" at bounding box center [323, 160] width 9 height 9
click at [322, 161] on input "Select an option" at bounding box center [323, 160] width 9 height 9
click at [359, 189] on span "Select an option" at bounding box center [357, 192] width 9 height 9
click at [359, 189] on input "Select an option" at bounding box center [357, 192] width 9 height 9
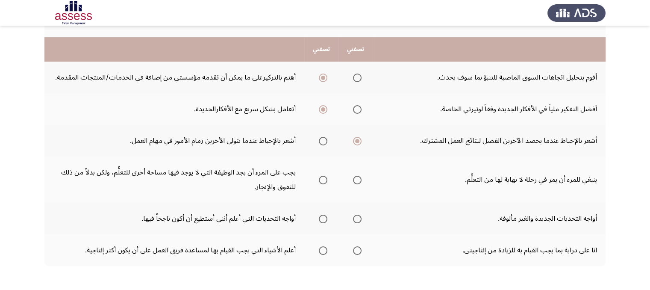
scroll to position [238, 0]
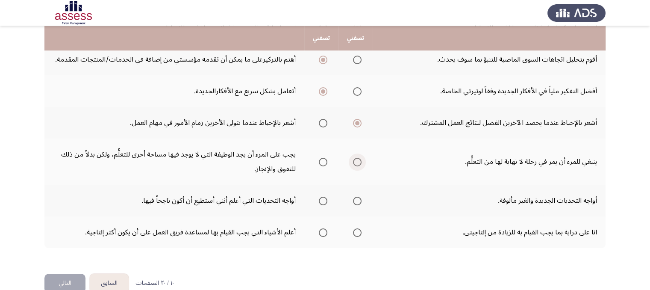
click at [354, 158] on span "Select an option" at bounding box center [357, 162] width 9 height 9
click at [354, 158] on input "Select an option" at bounding box center [357, 162] width 9 height 9
click at [325, 199] on span "Select an option" at bounding box center [323, 201] width 9 height 9
click at [325, 199] on input "Select an option" at bounding box center [323, 201] width 9 height 9
click at [357, 228] on span "Select an option" at bounding box center [357, 232] width 9 height 9
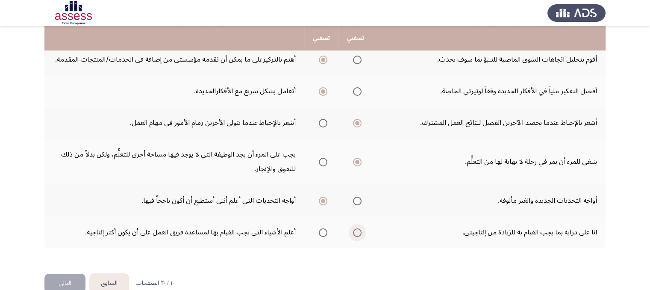
click at [357, 228] on input "Select an option" at bounding box center [357, 232] width 9 height 9
click at [327, 228] on span "Select an option" at bounding box center [323, 232] width 9 height 9
click at [327, 228] on input "Select an option" at bounding box center [323, 232] width 9 height 9
click at [67, 280] on button "التالي" at bounding box center [64, 283] width 41 height 19
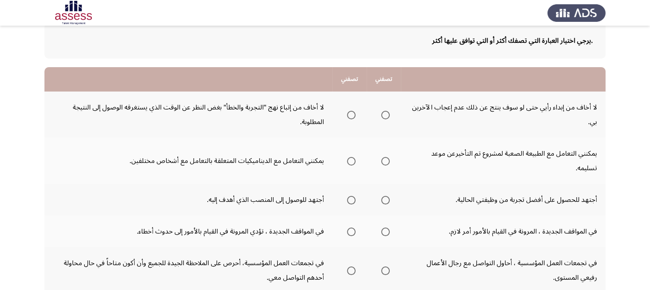
scroll to position [58, 0]
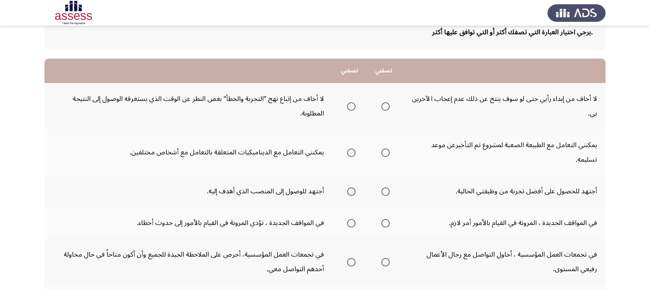
click at [386, 106] on span "Select an option" at bounding box center [385, 106] width 9 height 9
click at [386, 106] on input "Select an option" at bounding box center [385, 106] width 9 height 9
click at [386, 153] on span "Select an option" at bounding box center [385, 152] width 9 height 9
click at [386, 153] on input "Select an option" at bounding box center [385, 152] width 9 height 9
click at [386, 190] on span "Select an option" at bounding box center [385, 191] width 9 height 9
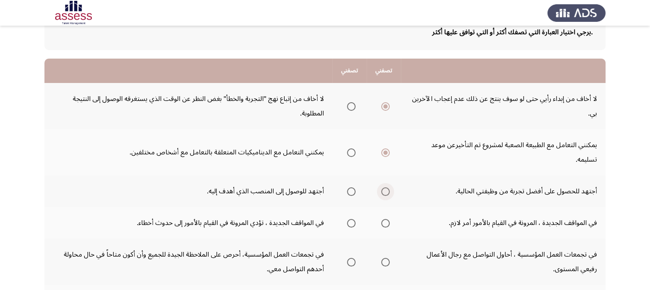
click at [386, 190] on input "Select an option" at bounding box center [385, 191] width 9 height 9
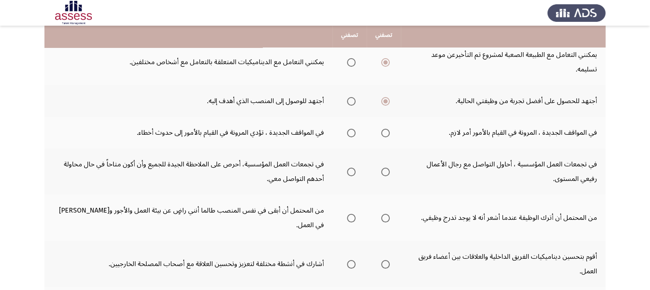
scroll to position [154, 0]
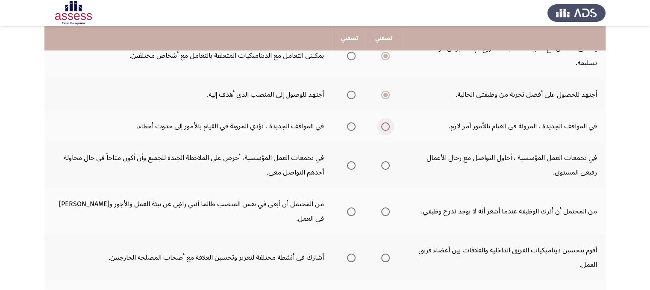
click at [381, 125] on span "Select an option" at bounding box center [385, 126] width 9 height 9
click at [381, 125] on input "Select an option" at bounding box center [385, 126] width 9 height 9
click at [354, 164] on span "Select an option" at bounding box center [351, 165] width 9 height 9
click at [354, 164] on input "Select an option" at bounding box center [351, 165] width 9 height 9
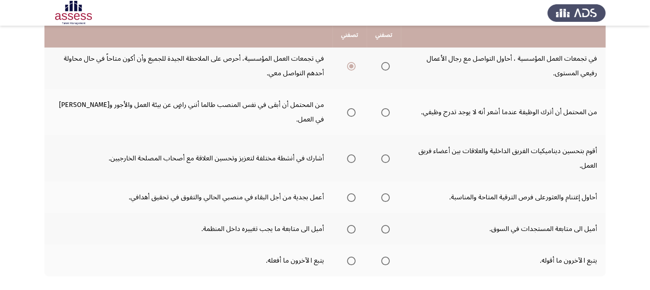
scroll to position [257, 0]
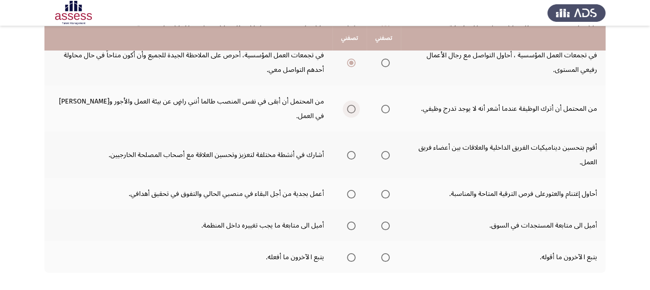
click at [354, 105] on span "Select an option" at bounding box center [351, 109] width 9 height 9
click at [354, 105] on input "Select an option" at bounding box center [351, 109] width 9 height 9
click at [386, 151] on span "Select an option" at bounding box center [385, 155] width 9 height 9
click at [386, 151] on input "Select an option" at bounding box center [385, 155] width 9 height 9
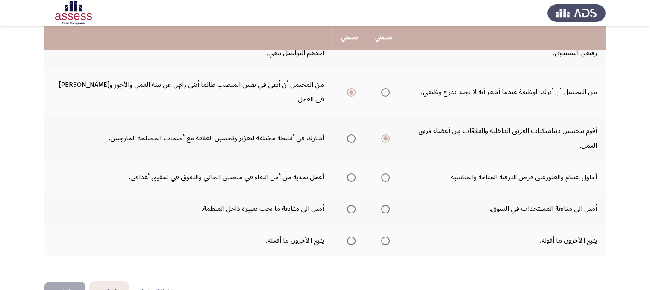
scroll to position [273, 0]
click at [352, 135] on span "Select an option" at bounding box center [351, 139] width 9 height 9
click at [352, 135] on input "Select an option" at bounding box center [351, 139] width 9 height 9
click at [384, 174] on span "Select an option" at bounding box center [385, 178] width 9 height 9
click at [384, 174] on input "Select an option" at bounding box center [385, 178] width 9 height 9
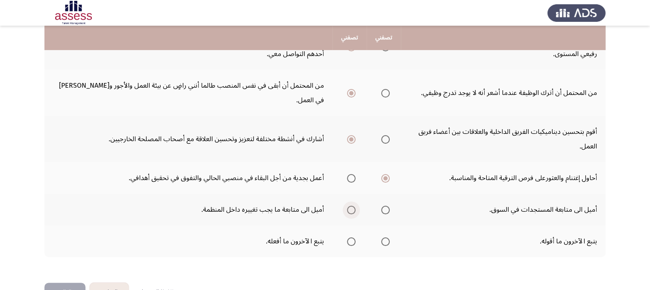
click at [352, 206] on span "Select an option" at bounding box center [351, 210] width 9 height 9
click at [352, 206] on input "Select an option" at bounding box center [351, 210] width 9 height 9
click at [352, 237] on span "Select an option" at bounding box center [351, 241] width 9 height 9
click at [352, 237] on input "Select an option" at bounding box center [351, 241] width 9 height 9
click at [55, 283] on button "التالي" at bounding box center [64, 292] width 41 height 19
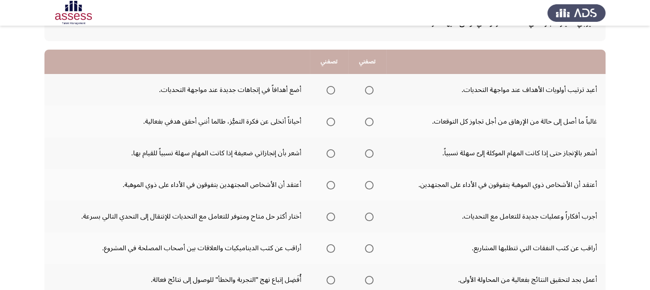
scroll to position [66, 0]
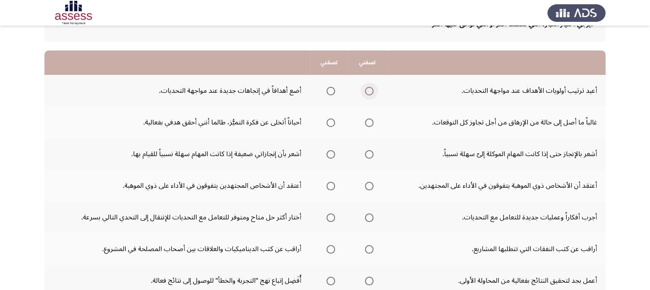
click at [368, 94] on span "Select an option" at bounding box center [369, 91] width 9 height 9
click at [368, 94] on input "Select an option" at bounding box center [369, 91] width 9 height 9
click at [331, 121] on span "Select an option" at bounding box center [331, 122] width 9 height 9
click at [331, 121] on input "Select an option" at bounding box center [331, 122] width 9 height 9
drag, startPoint x: 649, startPoint y: 88, endPoint x: 656, endPoint y: 118, distance: 31.3
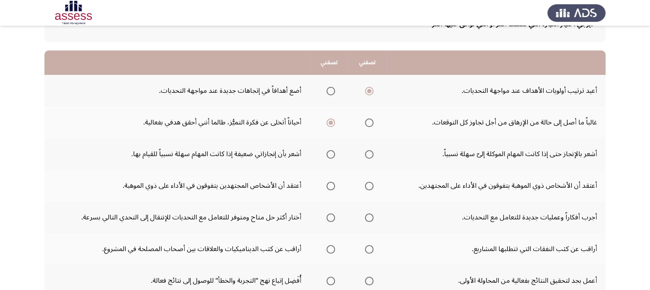
click at [650, 118] on html "السابق Potentiality Assessment التالي .يرجي اختيار العبارة التي تصفك أكثر أو ال…" at bounding box center [325, 192] width 650 height 517
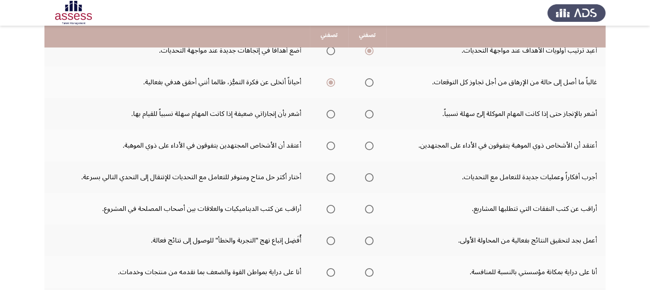
scroll to position [109, 0]
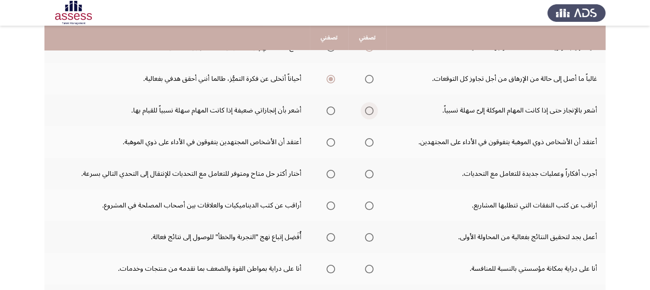
click at [369, 111] on span "Select an option" at bounding box center [369, 110] width 9 height 9
click at [369, 111] on input "Select an option" at bounding box center [369, 110] width 9 height 9
click at [371, 140] on span "Select an option" at bounding box center [369, 142] width 9 height 9
click at [371, 140] on input "Select an option" at bounding box center [369, 142] width 9 height 9
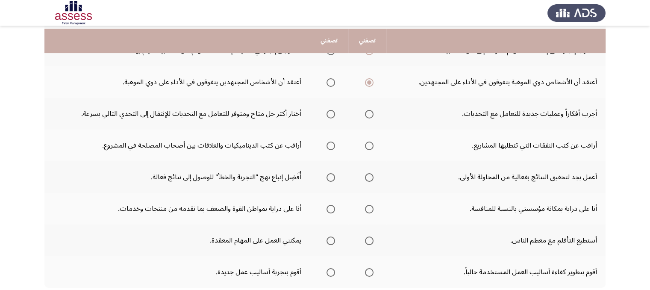
scroll to position [172, 0]
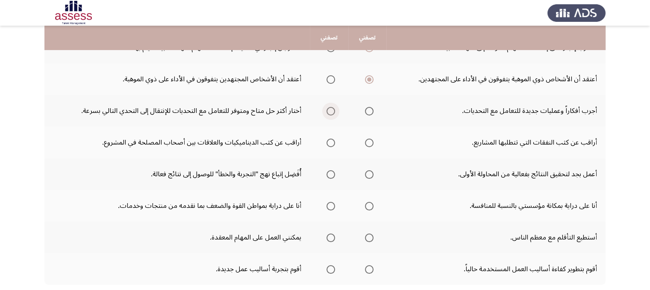
click at [330, 111] on span "Select an option" at bounding box center [331, 111] width 9 height 9
click at [330, 111] on input "Select an option" at bounding box center [331, 111] width 9 height 9
click at [328, 142] on span "Select an option" at bounding box center [331, 143] width 9 height 9
click at [328, 142] on input "Select an option" at bounding box center [331, 143] width 9 height 9
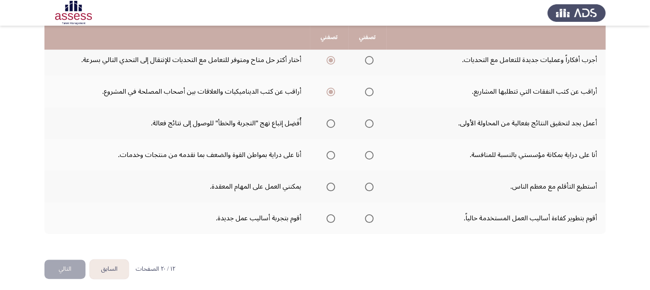
scroll to position [224, 0]
click at [328, 122] on span "Select an option" at bounding box center [331, 122] width 9 height 9
click at [328, 122] on input "Select an option" at bounding box center [331, 122] width 9 height 9
click at [333, 153] on span "Select an option" at bounding box center [331, 154] width 9 height 9
click at [333, 153] on input "Select an option" at bounding box center [331, 154] width 9 height 9
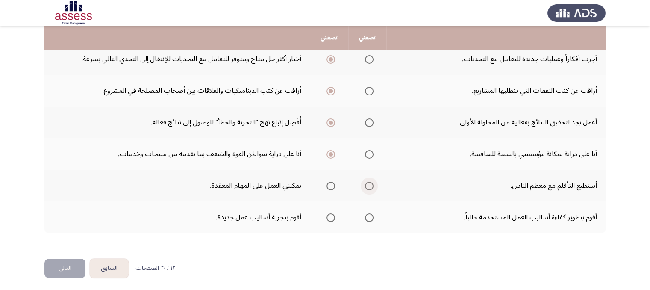
click at [370, 185] on span "Select an option" at bounding box center [369, 186] width 9 height 9
click at [370, 185] on input "Select an option" at bounding box center [369, 186] width 9 height 9
click at [366, 216] on span "Select an option" at bounding box center [369, 217] width 9 height 9
click at [366, 216] on input "Select an option" at bounding box center [369, 217] width 9 height 9
click at [63, 265] on button "التالي" at bounding box center [64, 268] width 41 height 19
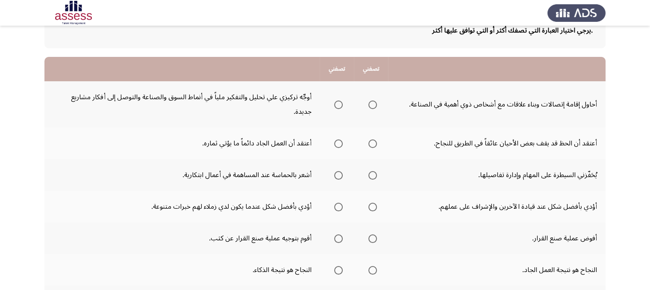
scroll to position [61, 0]
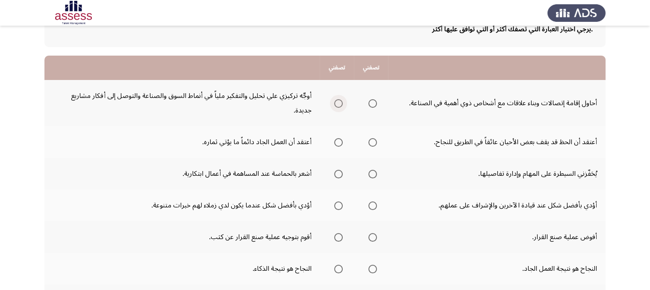
click at [338, 101] on span "Select an option" at bounding box center [338, 103] width 9 height 9
click at [338, 101] on input "Select an option" at bounding box center [338, 103] width 9 height 9
click at [339, 138] on span "Select an option" at bounding box center [338, 142] width 9 height 9
click at [339, 138] on input "Select an option" at bounding box center [338, 142] width 9 height 9
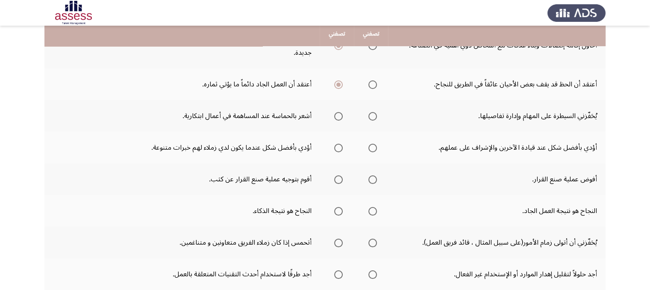
scroll to position [127, 0]
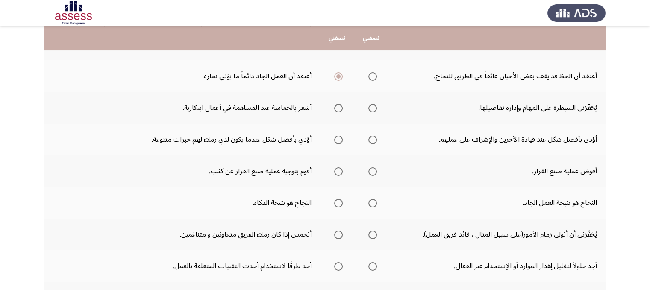
click at [339, 106] on span "Select an option" at bounding box center [338, 108] width 9 height 9
click at [339, 106] on input "Select an option" at bounding box center [338, 108] width 9 height 9
click at [373, 139] on span "Select an option" at bounding box center [373, 140] width 9 height 9
click at [373, 139] on input "Select an option" at bounding box center [373, 140] width 9 height 9
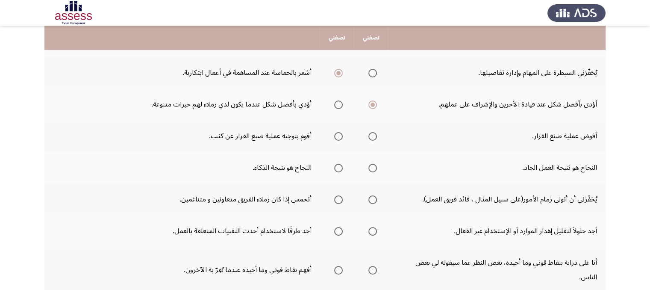
scroll to position [161, 0]
click at [341, 135] on span "Select an option" at bounding box center [338, 137] width 9 height 9
click at [341, 135] on input "Select an option" at bounding box center [338, 137] width 9 height 9
click at [378, 136] on th at bounding box center [371, 137] width 34 height 32
click at [369, 136] on span "Select an option" at bounding box center [373, 137] width 9 height 9
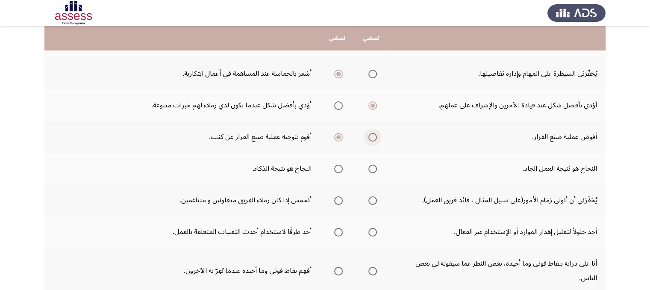
click at [369, 136] on input "Select an option" at bounding box center [373, 137] width 9 height 9
click at [371, 168] on span "Select an option" at bounding box center [373, 169] width 9 height 9
click at [371, 168] on input "Select an option" at bounding box center [373, 169] width 9 height 9
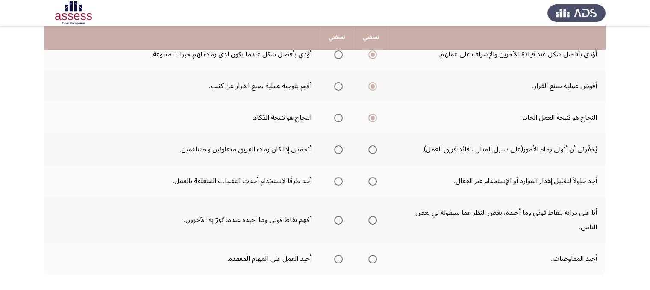
scroll to position [211, 0]
click at [335, 149] on span "Select an option" at bounding box center [338, 150] width 9 height 9
click at [335, 149] on input "Select an option" at bounding box center [338, 150] width 9 height 9
click at [371, 182] on span "Select an option" at bounding box center [373, 182] width 9 height 9
click at [371, 182] on input "Select an option" at bounding box center [373, 182] width 9 height 9
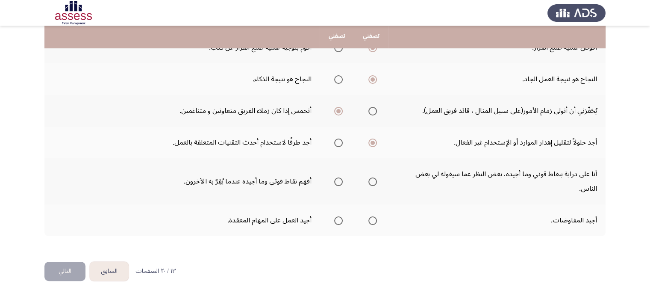
scroll to position [254, 0]
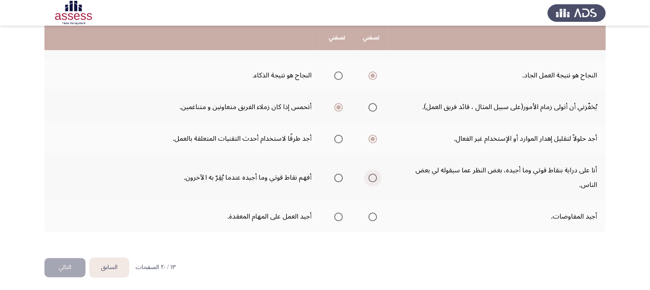
click at [371, 177] on span "Select an option" at bounding box center [373, 178] width 9 height 9
click at [371, 177] on input "Select an option" at bounding box center [373, 178] width 9 height 9
click at [372, 217] on span "Select an option" at bounding box center [373, 217] width 9 height 9
click at [372, 217] on input "Select an option" at bounding box center [373, 217] width 9 height 9
click at [61, 263] on button "التالي" at bounding box center [64, 267] width 41 height 19
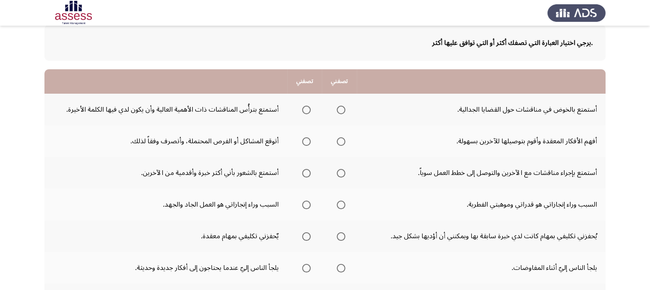
scroll to position [51, 0]
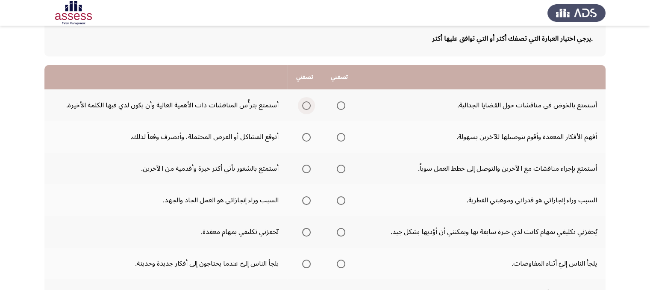
click at [304, 108] on span "Select an option" at bounding box center [306, 105] width 9 height 9
click at [304, 108] on input "Select an option" at bounding box center [306, 105] width 9 height 9
click at [304, 137] on span "Select an option" at bounding box center [306, 137] width 9 height 9
click at [304, 137] on input "Select an option" at bounding box center [306, 137] width 9 height 9
click at [338, 167] on span "Select an option" at bounding box center [341, 169] width 9 height 9
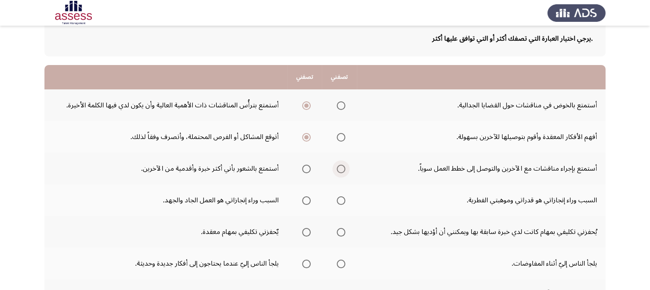
click at [338, 167] on input "Select an option" at bounding box center [341, 169] width 9 height 9
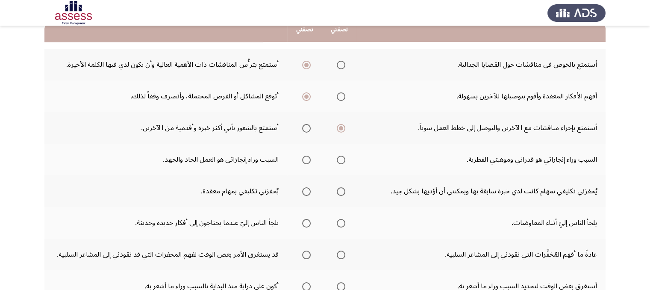
scroll to position [97, 0]
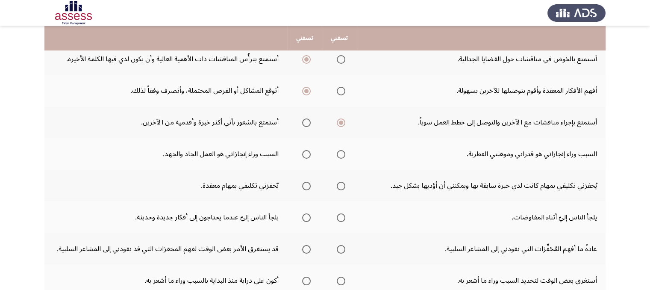
click at [311, 153] on th at bounding box center [304, 154] width 35 height 32
click at [306, 151] on span "Select an option" at bounding box center [306, 154] width 9 height 9
click at [306, 151] on input "Select an option" at bounding box center [306, 154] width 9 height 9
click at [339, 184] on span "Select an option" at bounding box center [341, 186] width 9 height 9
click at [339, 184] on input "Select an option" at bounding box center [341, 186] width 9 height 9
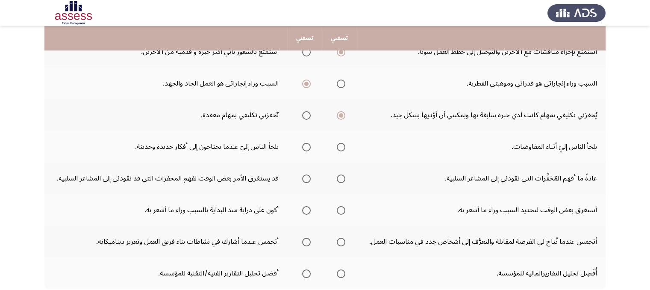
scroll to position [169, 0]
click at [341, 143] on span "Select an option" at bounding box center [341, 146] width 9 height 9
click at [341, 143] on input "Select an option" at bounding box center [341, 146] width 9 height 9
click at [339, 177] on span "Select an option" at bounding box center [341, 178] width 9 height 9
click at [339, 177] on input "Select an option" at bounding box center [341, 178] width 9 height 9
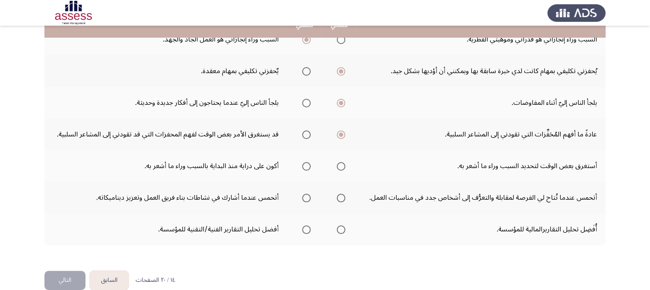
scroll to position [220, 0]
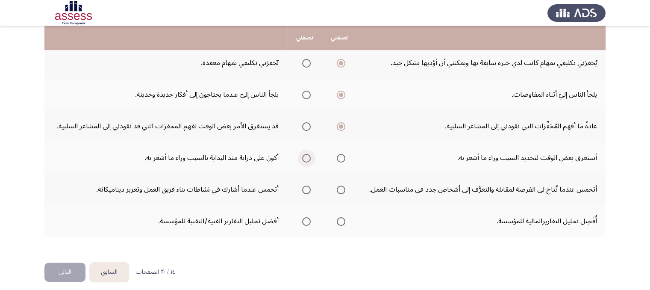
click at [304, 154] on span "Select an option" at bounding box center [306, 158] width 9 height 9
click at [304, 154] on input "Select an option" at bounding box center [306, 158] width 9 height 9
click at [301, 186] on label "Select an option" at bounding box center [305, 190] width 12 height 9
click at [302, 186] on input "Select an option" at bounding box center [306, 190] width 9 height 9
click at [306, 220] on span "Select an option" at bounding box center [306, 221] width 9 height 9
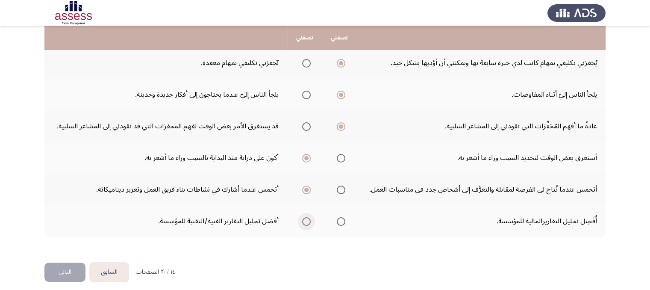
click at [306, 220] on input "Select an option" at bounding box center [306, 221] width 9 height 9
click at [65, 269] on button "التالي" at bounding box center [64, 272] width 41 height 19
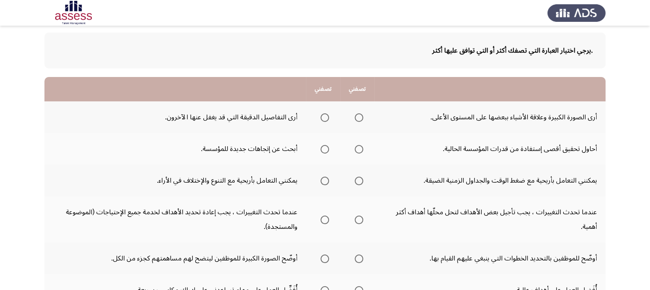
scroll to position [53, 0]
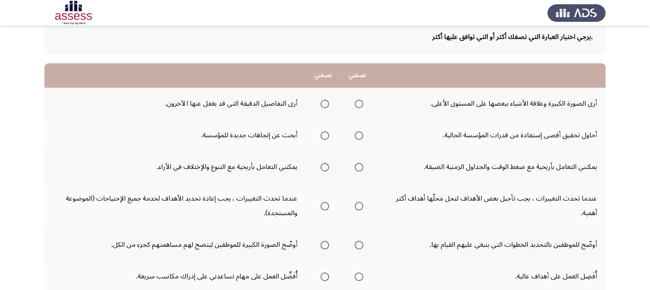
click at [357, 103] on span "Select an option" at bounding box center [359, 104] width 9 height 9
click at [357, 103] on input "Select an option" at bounding box center [359, 104] width 9 height 9
click at [358, 134] on span "Select an option" at bounding box center [359, 135] width 9 height 9
click at [358, 134] on input "Select an option" at bounding box center [359, 135] width 9 height 9
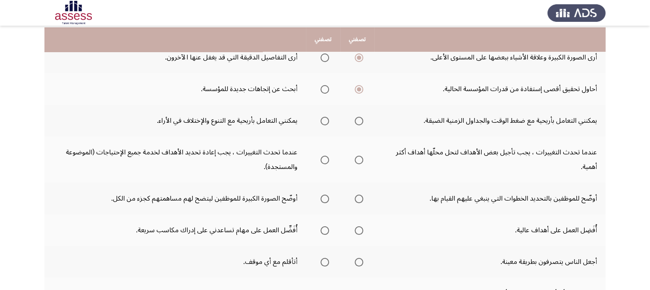
scroll to position [101, 0]
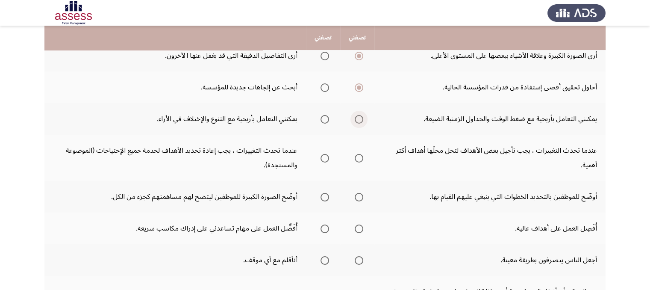
click at [359, 117] on span "Select an option" at bounding box center [359, 119] width 9 height 9
click at [359, 117] on input "Select an option" at bounding box center [359, 119] width 9 height 9
click at [323, 154] on span "Select an option" at bounding box center [325, 158] width 9 height 9
click at [323, 154] on input "Select an option" at bounding box center [325, 158] width 9 height 9
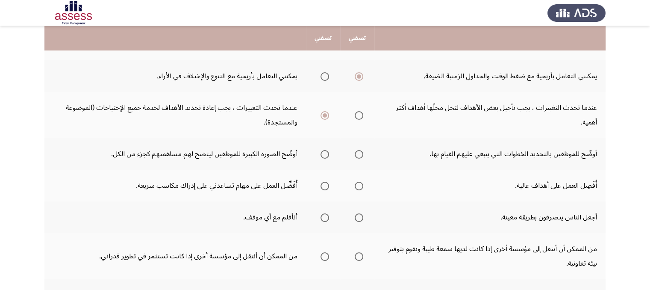
scroll to position [145, 0]
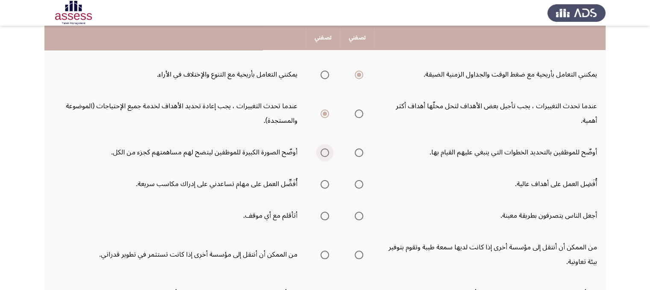
click at [322, 154] on span "Select an option" at bounding box center [325, 152] width 9 height 9
click at [322, 154] on input "Select an option" at bounding box center [325, 152] width 9 height 9
click at [358, 183] on span "Select an option" at bounding box center [359, 184] width 9 height 9
click at [358, 183] on input "Select an option" at bounding box center [359, 184] width 9 height 9
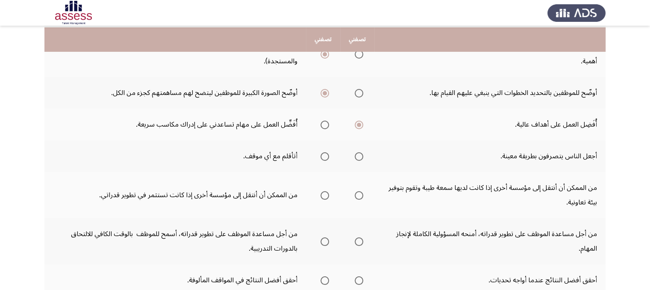
scroll to position [207, 0]
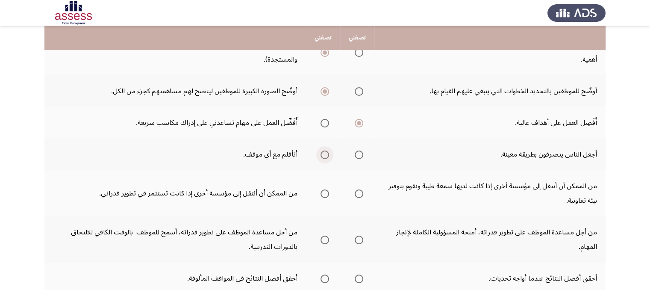
click at [319, 151] on label "Select an option" at bounding box center [323, 155] width 12 height 9
click at [321, 151] on input "Select an option" at bounding box center [325, 155] width 9 height 9
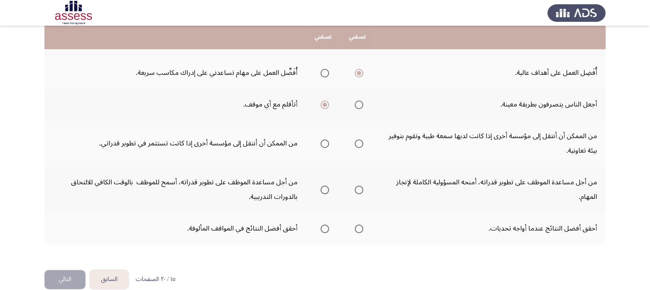
scroll to position [256, 0]
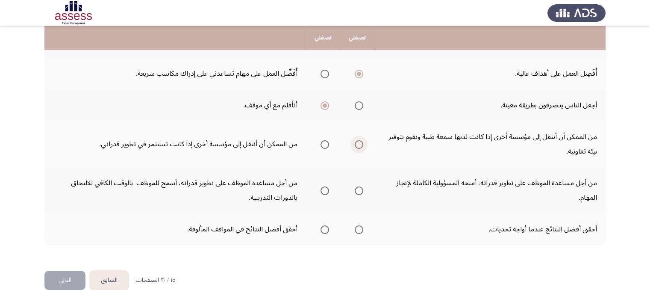
click at [356, 140] on span "Select an option" at bounding box center [359, 144] width 9 height 9
click at [356, 140] on input "Select an option" at bounding box center [359, 144] width 9 height 9
click at [323, 190] on span "Select an option" at bounding box center [325, 190] width 9 height 9
click at [323, 190] on input "Select an option" at bounding box center [325, 190] width 9 height 9
click at [359, 226] on span "Select an option" at bounding box center [359, 229] width 9 height 9
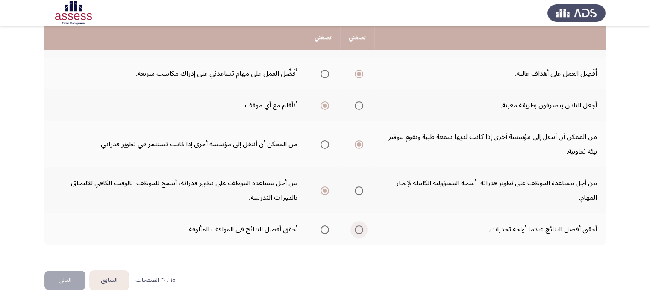
click at [359, 226] on input "Select an option" at bounding box center [359, 229] width 9 height 9
click at [65, 275] on button "التالي" at bounding box center [64, 280] width 41 height 19
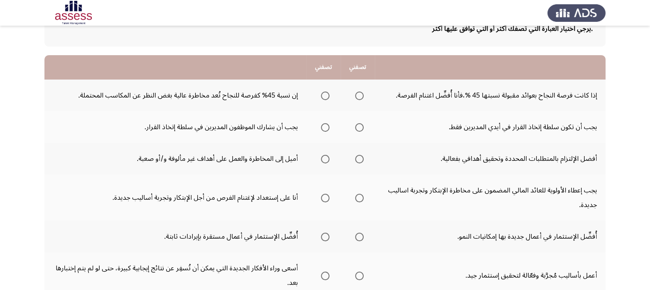
scroll to position [64, 0]
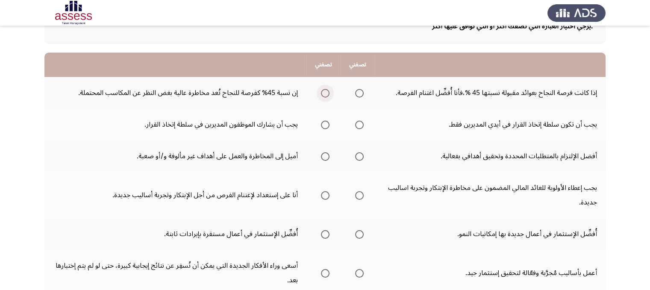
click at [323, 92] on span "Select an option" at bounding box center [325, 93] width 9 height 9
click at [323, 92] on input "Select an option" at bounding box center [325, 93] width 9 height 9
click at [318, 121] on label "Select an option" at bounding box center [324, 125] width 12 height 9
click at [321, 121] on input "Select an option" at bounding box center [325, 125] width 9 height 9
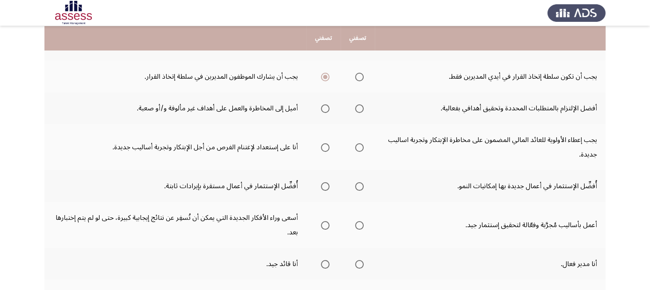
scroll to position [111, 0]
click at [359, 110] on span "Select an option" at bounding box center [359, 109] width 9 height 9
click at [359, 110] on input "Select an option" at bounding box center [359, 109] width 9 height 9
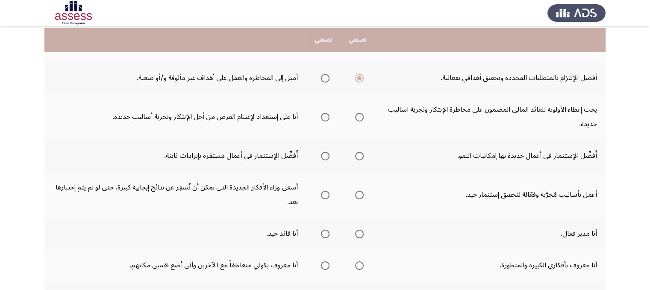
scroll to position [144, 0]
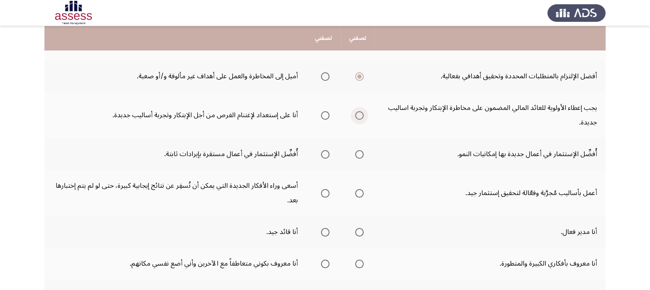
click at [356, 114] on span "Select an option" at bounding box center [359, 115] width 9 height 9
click at [356, 114] on input "Select an option" at bounding box center [359, 115] width 9 height 9
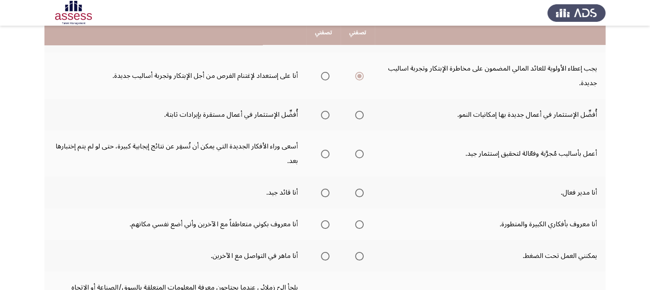
scroll to position [187, 0]
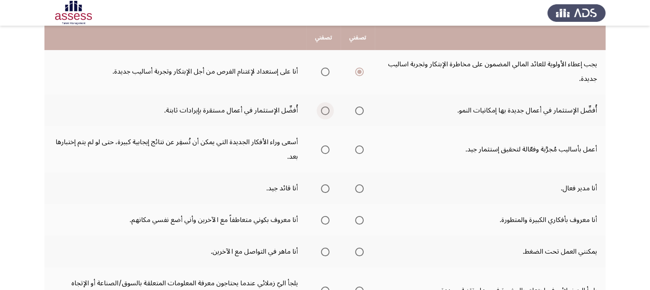
click at [321, 109] on span "Select an option" at bounding box center [325, 110] width 9 height 9
click at [321, 109] on input "Select an option" at bounding box center [325, 110] width 9 height 9
click at [360, 149] on span "Select an option" at bounding box center [359, 149] width 9 height 9
click at [360, 149] on input "Select an option" at bounding box center [359, 149] width 9 height 9
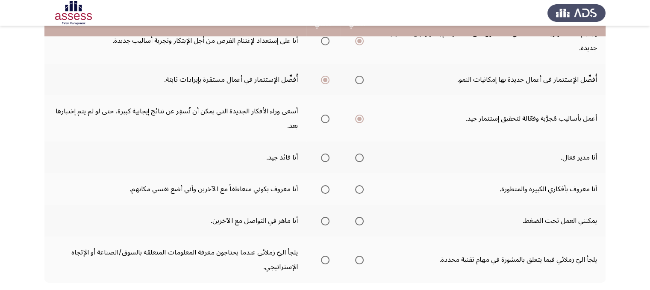
scroll to position [219, 0]
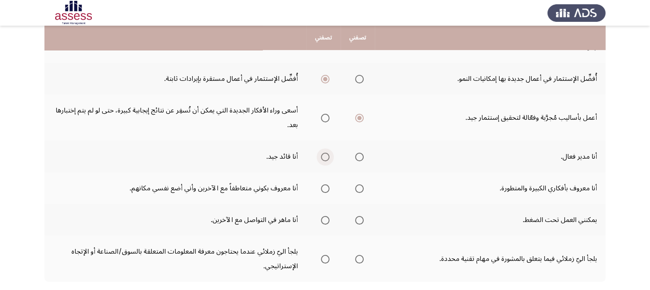
click at [322, 155] on span "Select an option" at bounding box center [325, 157] width 9 height 9
click at [322, 155] on input "Select an option" at bounding box center [325, 157] width 9 height 9
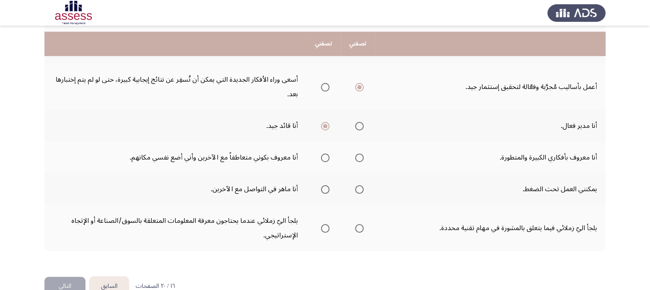
scroll to position [256, 0]
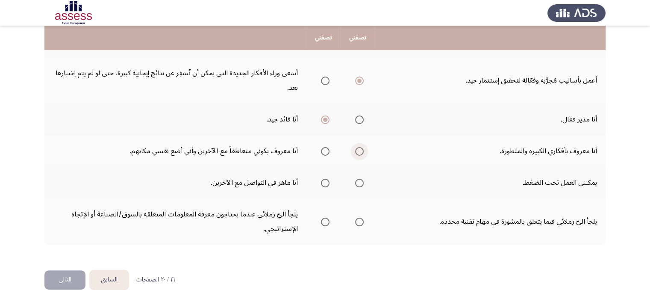
click at [360, 151] on span "Select an option" at bounding box center [359, 151] width 9 height 9
click at [360, 151] on input "Select an option" at bounding box center [359, 151] width 9 height 9
click at [326, 180] on span "Select an option" at bounding box center [325, 183] width 9 height 9
click at [326, 180] on input "Select an option" at bounding box center [325, 183] width 9 height 9
click at [325, 219] on span "Select an option" at bounding box center [325, 222] width 9 height 9
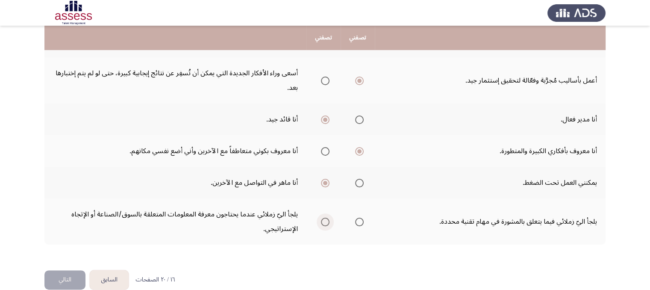
click at [325, 219] on input "Select an option" at bounding box center [325, 222] width 9 height 9
click at [356, 218] on span "Select an option" at bounding box center [359, 222] width 9 height 9
click at [356, 218] on input "Select an option" at bounding box center [359, 222] width 9 height 9
click at [61, 280] on button "التالي" at bounding box center [64, 279] width 41 height 19
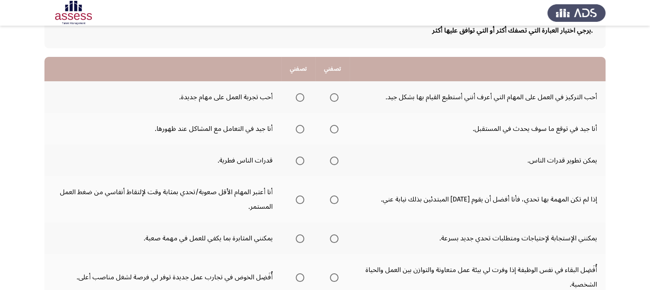
scroll to position [62, 0]
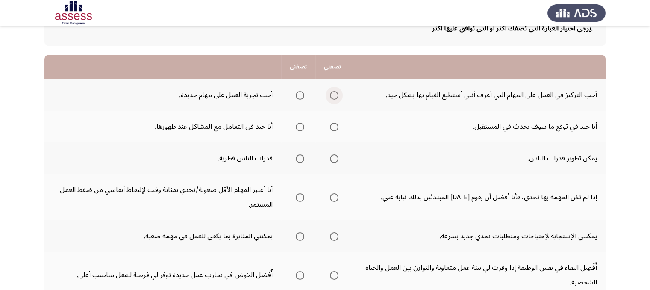
click at [335, 98] on span "Select an option" at bounding box center [334, 95] width 9 height 9
click at [335, 98] on input "Select an option" at bounding box center [334, 95] width 9 height 9
click at [298, 125] on span "Select an option" at bounding box center [300, 127] width 9 height 9
click at [298, 125] on input "Select an option" at bounding box center [300, 127] width 9 height 9
click at [332, 158] on span "Select an option" at bounding box center [334, 158] width 9 height 9
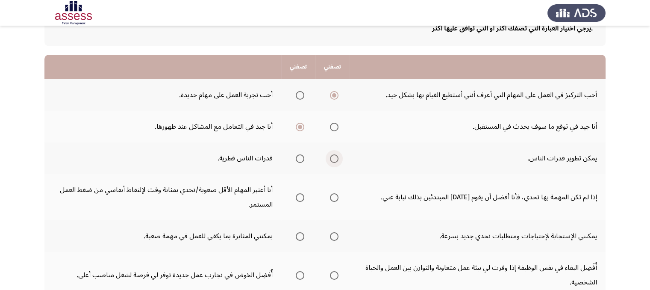
click at [332, 158] on input "Select an option" at bounding box center [334, 158] width 9 height 9
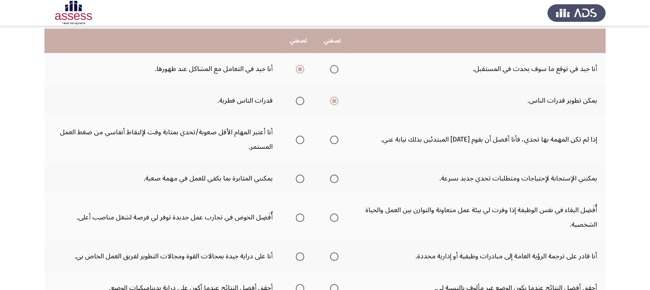
scroll to position [122, 0]
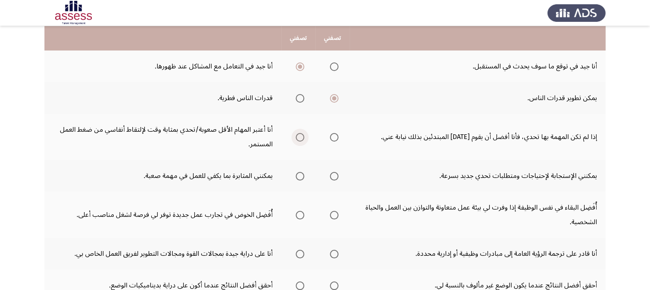
click at [298, 136] on span "Select an option" at bounding box center [300, 137] width 9 height 9
click at [298, 136] on input "Select an option" at bounding box center [300, 137] width 9 height 9
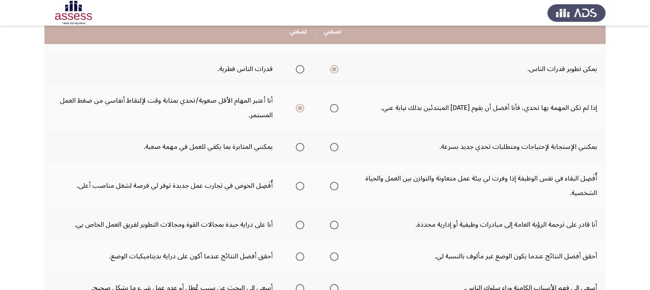
scroll to position [158, 0]
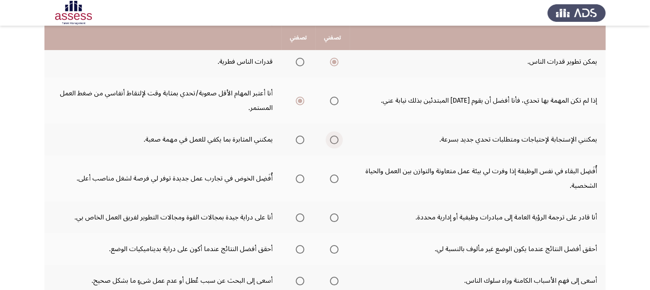
click at [332, 139] on span "Select an option" at bounding box center [334, 140] width 9 height 9
click at [332, 139] on input "Select an option" at bounding box center [334, 140] width 9 height 9
click at [334, 178] on span "Select an option" at bounding box center [334, 178] width 9 height 9
click at [334, 178] on input "Select an option" at bounding box center [334, 178] width 9 height 9
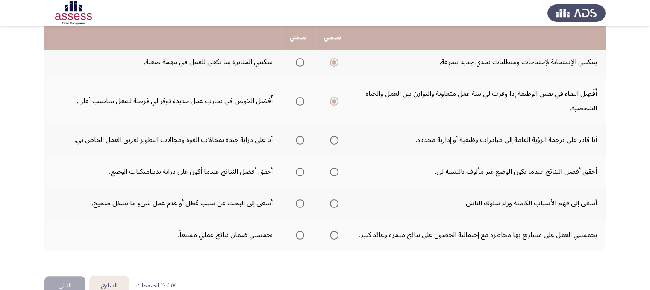
scroll to position [239, 0]
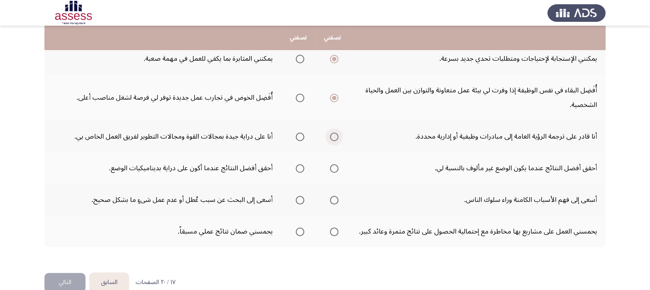
click at [335, 134] on span "Select an option" at bounding box center [334, 137] width 9 height 9
click at [335, 134] on input "Select an option" at bounding box center [334, 137] width 9 height 9
click at [298, 164] on span "Select an option" at bounding box center [300, 168] width 9 height 9
click at [298, 164] on input "Select an option" at bounding box center [300, 168] width 9 height 9
click at [298, 197] on span "Select an option" at bounding box center [300, 200] width 9 height 9
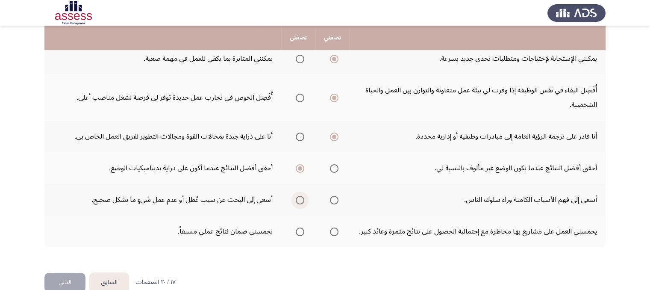
click at [298, 197] on input "Select an option" at bounding box center [300, 200] width 9 height 9
click at [298, 230] on span "Select an option" at bounding box center [300, 231] width 9 height 9
click at [298, 230] on input "Select an option" at bounding box center [300, 231] width 9 height 9
click at [64, 277] on button "التالي" at bounding box center [64, 282] width 41 height 19
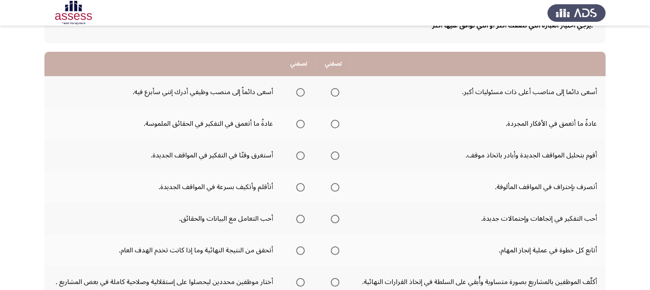
scroll to position [64, 0]
click at [304, 93] on span "Select an option" at bounding box center [300, 93] width 9 height 9
click at [304, 93] on input "Select an option" at bounding box center [300, 93] width 9 height 9
click at [303, 124] on span "Select an option" at bounding box center [300, 125] width 9 height 9
click at [303, 124] on input "Select an option" at bounding box center [300, 125] width 9 height 9
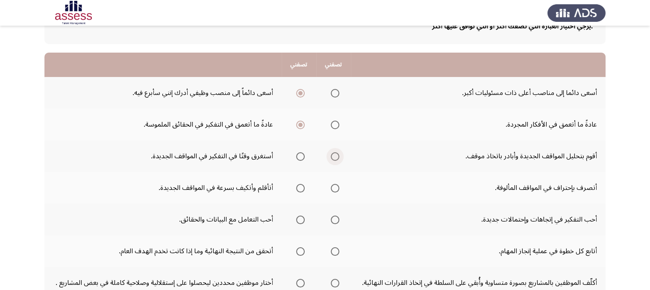
click at [336, 153] on span "Select an option" at bounding box center [335, 156] width 9 height 9
click at [336, 153] on input "Select an option" at bounding box center [335, 156] width 9 height 9
click at [301, 187] on span "Select an option" at bounding box center [300, 188] width 9 height 9
click at [301, 187] on input "Select an option" at bounding box center [300, 188] width 9 height 9
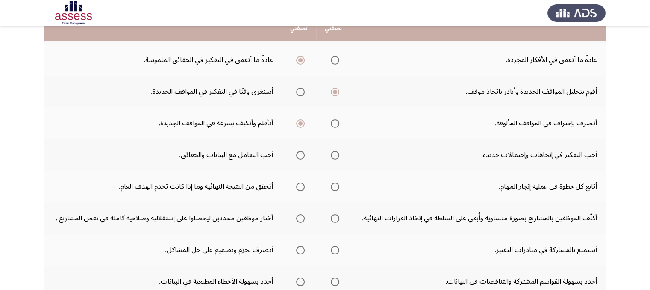
scroll to position [137, 0]
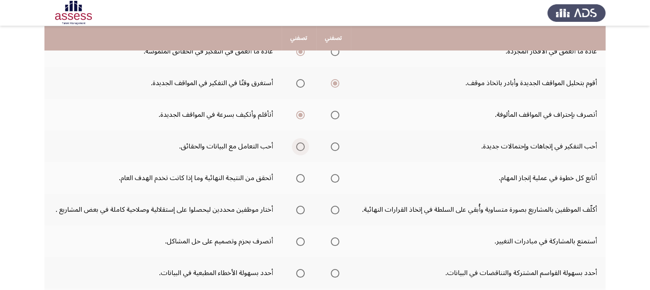
click at [304, 144] on span "Select an option" at bounding box center [300, 146] width 9 height 9
click at [304, 144] on input "Select an option" at bounding box center [300, 146] width 9 height 9
click at [335, 177] on span "Select an option" at bounding box center [335, 178] width 9 height 9
click at [335, 177] on input "Select an option" at bounding box center [335, 178] width 9 height 9
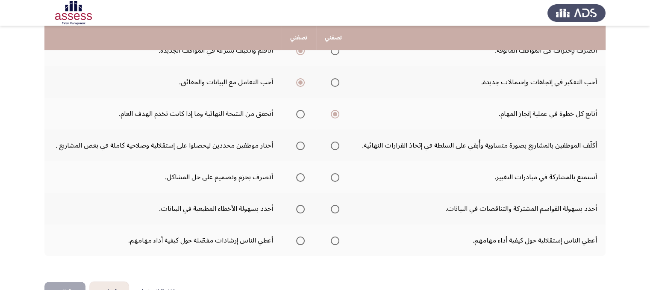
scroll to position [200, 0]
click at [298, 145] on span "Select an option" at bounding box center [300, 146] width 9 height 9
click at [298, 145] on input "Select an option" at bounding box center [300, 146] width 9 height 9
click at [338, 175] on span "Select an option" at bounding box center [335, 178] width 9 height 9
click at [338, 175] on input "Select an option" at bounding box center [335, 178] width 9 height 9
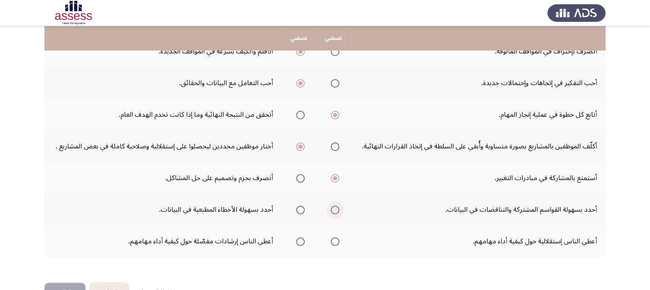
click at [334, 208] on span "Select an option" at bounding box center [335, 210] width 9 height 9
click at [334, 208] on input "Select an option" at bounding box center [335, 210] width 9 height 9
click at [334, 241] on span "Select an option" at bounding box center [335, 241] width 9 height 9
click at [334, 241] on input "Select an option" at bounding box center [335, 241] width 9 height 9
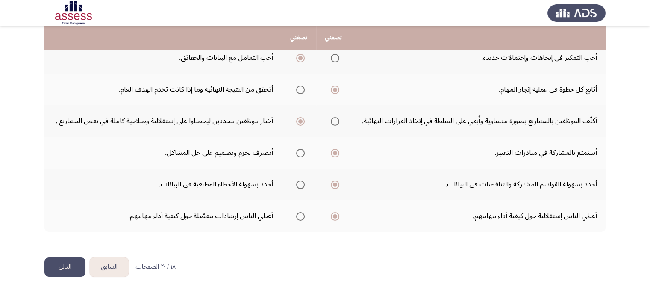
click at [69, 263] on button "التالي" at bounding box center [64, 266] width 41 height 19
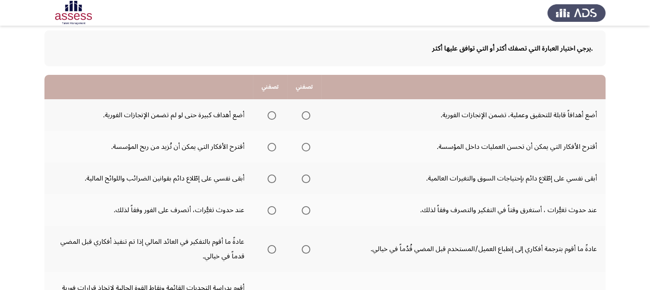
scroll to position [45, 0]
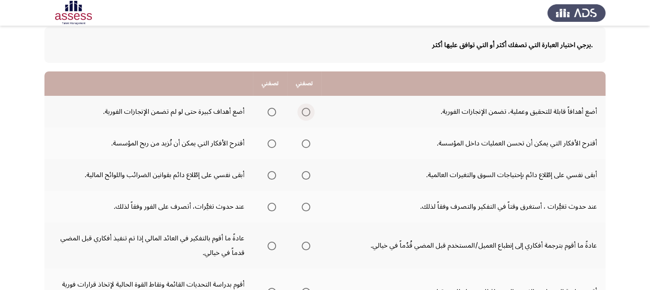
click at [309, 112] on span "Select an option" at bounding box center [306, 112] width 9 height 9
click at [309, 112] on input "Select an option" at bounding box center [306, 112] width 9 height 9
click at [305, 143] on span "Select an option" at bounding box center [306, 143] width 9 height 9
click at [305, 143] on input "Select an option" at bounding box center [306, 143] width 9 height 9
click at [307, 171] on span "Select an option" at bounding box center [306, 175] width 9 height 9
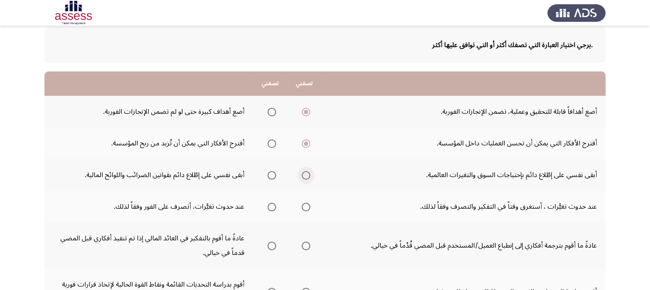
click at [307, 171] on input "Select an option" at bounding box center [306, 175] width 9 height 9
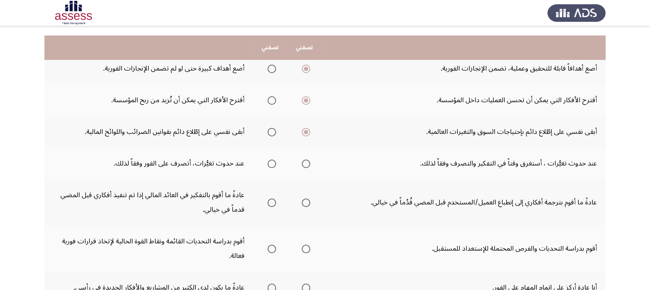
scroll to position [100, 0]
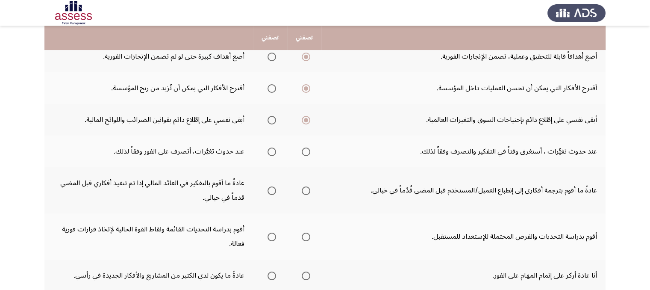
click at [270, 153] on span "Select an option" at bounding box center [272, 152] width 9 height 9
click at [270, 153] on input "Select an option" at bounding box center [272, 152] width 9 height 9
click at [304, 150] on span "Select an option" at bounding box center [306, 152] width 9 height 9
click at [304, 150] on input "Select an option" at bounding box center [306, 152] width 9 height 9
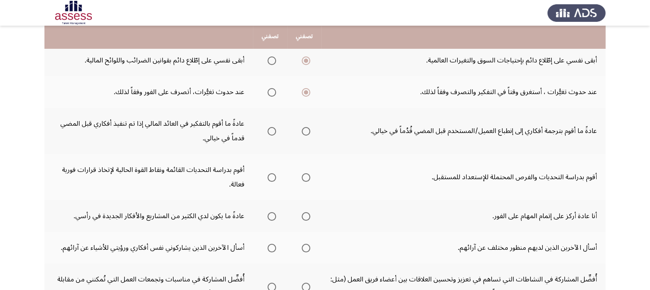
scroll to position [158, 0]
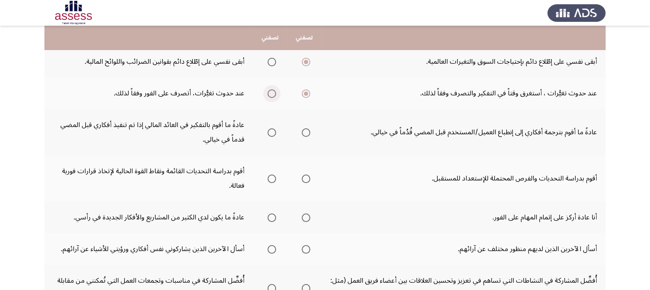
click at [272, 96] on span "Select an option" at bounding box center [272, 93] width 9 height 9
click at [272, 96] on input "Select an option" at bounding box center [272, 93] width 9 height 9
click at [273, 132] on span "Select an option" at bounding box center [272, 132] width 9 height 9
click at [273, 132] on input "Select an option" at bounding box center [272, 132] width 9 height 9
click at [274, 178] on span "Select an option" at bounding box center [272, 178] width 9 height 9
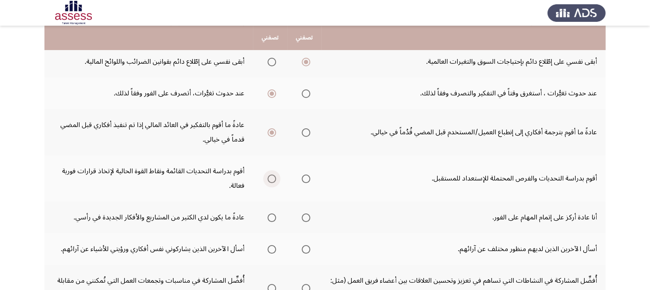
click at [274, 178] on input "Select an option" at bounding box center [272, 178] width 9 height 9
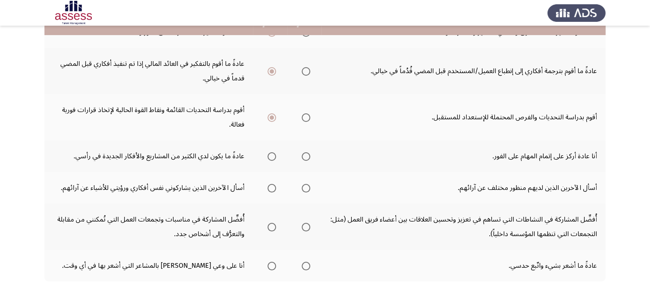
scroll to position [222, 0]
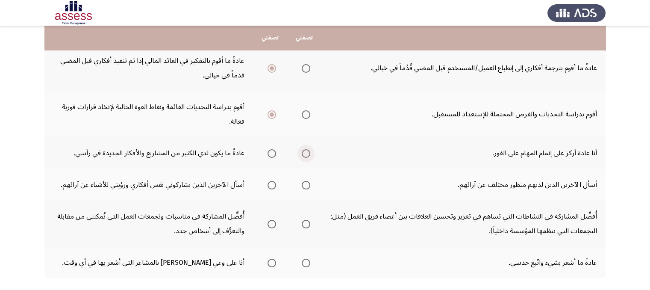
click at [308, 151] on span "Select an option" at bounding box center [306, 153] width 9 height 9
click at [308, 151] on input "Select an option" at bounding box center [306, 153] width 9 height 9
click at [272, 185] on span "Select an option" at bounding box center [272, 185] width 9 height 9
click at [272, 185] on input "Select an option" at bounding box center [272, 185] width 9 height 9
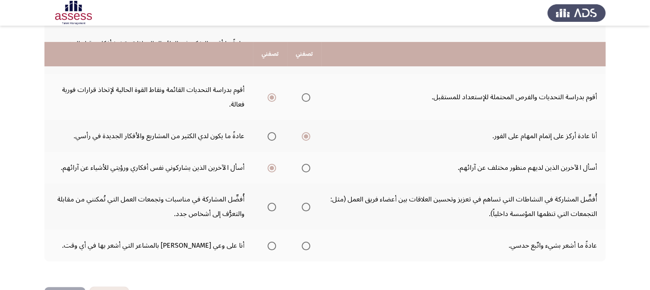
scroll to position [269, 0]
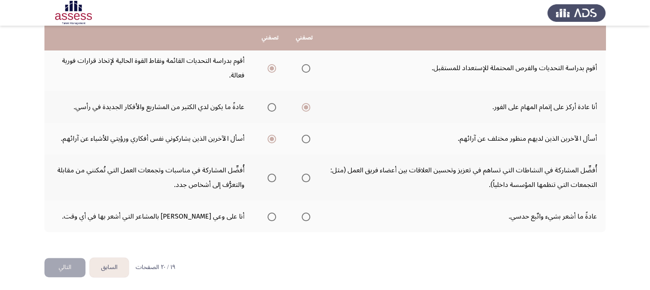
click at [307, 138] on span "Select an option" at bounding box center [306, 139] width 9 height 9
click at [307, 138] on input "Select an option" at bounding box center [306, 139] width 9 height 9
click at [310, 175] on span "Select an option" at bounding box center [306, 178] width 9 height 9
click at [310, 175] on input "Select an option" at bounding box center [306, 178] width 9 height 9
click at [270, 217] on span "Select an option" at bounding box center [272, 217] width 9 height 9
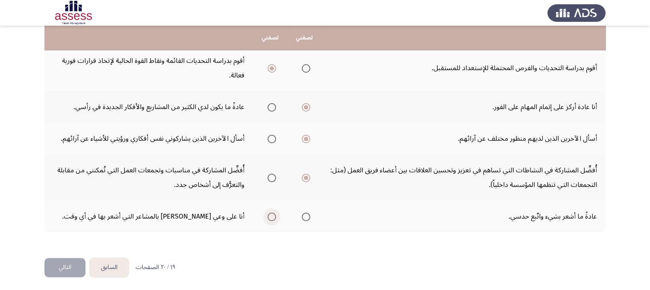
click at [270, 217] on input "Select an option" at bounding box center [272, 217] width 9 height 9
click at [57, 263] on button "التالي" at bounding box center [64, 267] width 41 height 19
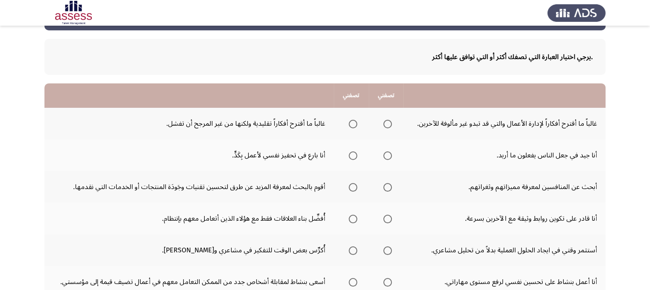
scroll to position [43, 0]
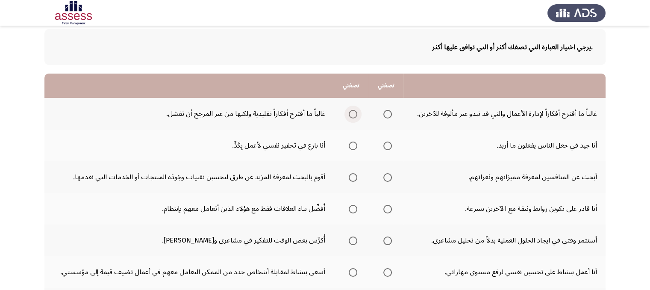
click at [354, 113] on span "Select an option" at bounding box center [353, 114] width 9 height 9
click at [354, 113] on input "Select an option" at bounding box center [353, 114] width 9 height 9
click at [390, 115] on span "Select an option" at bounding box center [388, 114] width 9 height 9
click at [390, 115] on input "Select an option" at bounding box center [388, 114] width 9 height 9
click at [387, 144] on span "Select an option" at bounding box center [388, 146] width 9 height 9
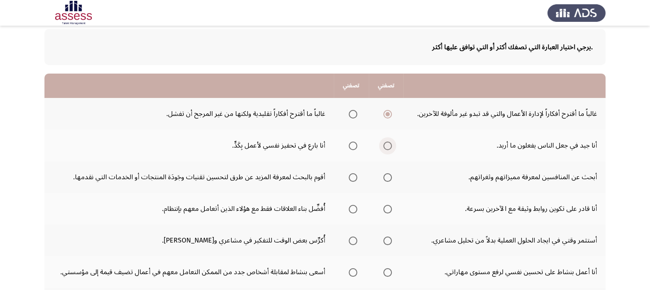
click at [387, 144] on input "Select an option" at bounding box center [388, 146] width 9 height 9
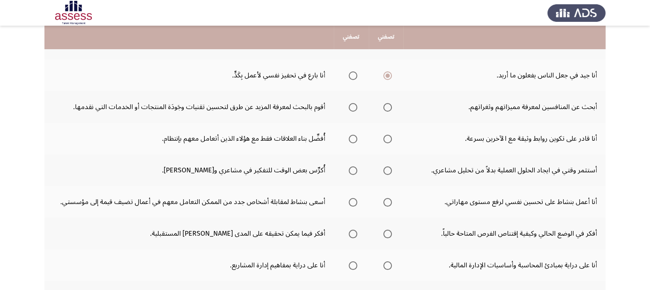
scroll to position [112, 0]
click at [355, 76] on span "Select an option" at bounding box center [353, 76] width 9 height 9
click at [355, 76] on input "Select an option" at bounding box center [353, 76] width 9 height 9
click at [352, 107] on span "Select an option" at bounding box center [353, 108] width 9 height 9
click at [352, 107] on input "Select an option" at bounding box center [353, 108] width 9 height 9
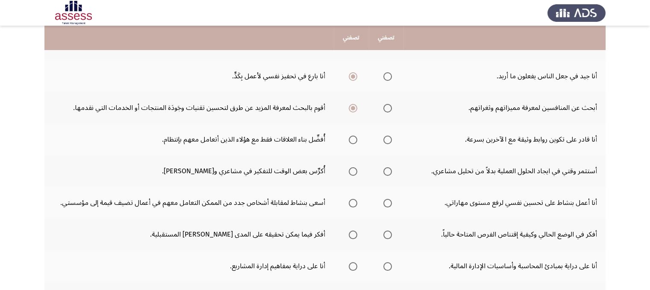
click at [388, 139] on span "Select an option" at bounding box center [388, 140] width 9 height 9
click at [388, 139] on input "Select an option" at bounding box center [388, 140] width 9 height 9
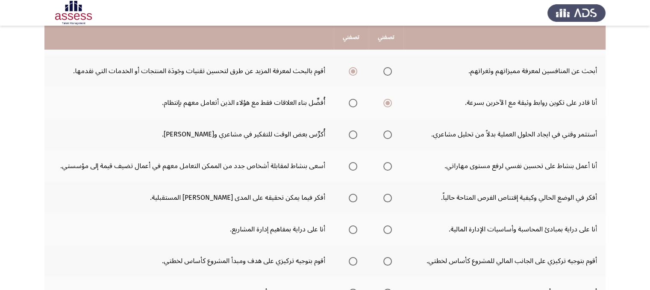
scroll to position [148, 0]
click at [350, 133] on span "Select an option" at bounding box center [353, 135] width 9 height 9
click at [350, 133] on input "Select an option" at bounding box center [353, 135] width 9 height 9
click at [351, 164] on span "Select an option" at bounding box center [353, 166] width 9 height 9
click at [351, 164] on input "Select an option" at bounding box center [353, 166] width 9 height 9
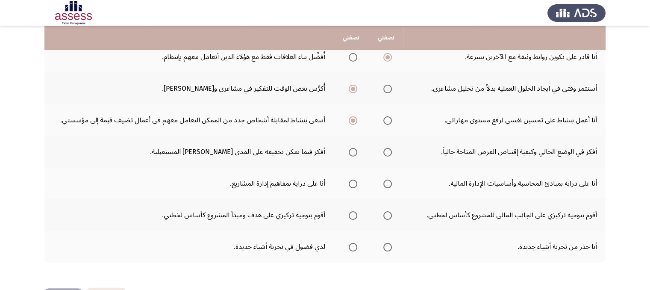
scroll to position [194, 0]
click at [387, 151] on span "Select an option" at bounding box center [388, 153] width 9 height 9
click at [387, 151] on input "Select an option" at bounding box center [388, 153] width 9 height 9
click at [349, 183] on span "Select an option" at bounding box center [353, 184] width 9 height 9
click at [349, 183] on input "Select an option" at bounding box center [353, 184] width 9 height 9
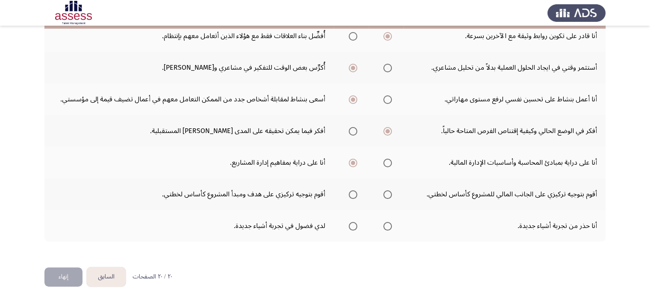
scroll to position [225, 0]
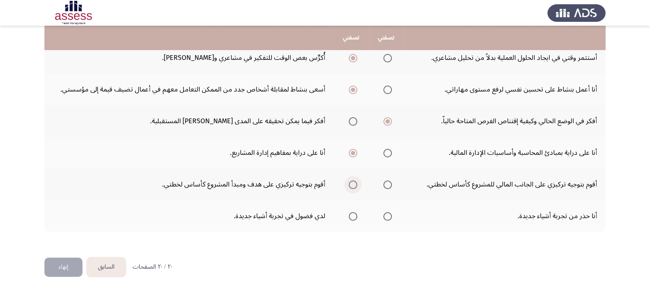
click at [353, 185] on span "Select an option" at bounding box center [353, 185] width 0 height 0
click at [353, 183] on input "Select an option" at bounding box center [353, 184] width 9 height 9
click at [352, 216] on span "Select an option" at bounding box center [353, 216] width 9 height 9
click at [352, 216] on input "Select an option" at bounding box center [353, 216] width 9 height 9
click at [61, 266] on button "إنهاء" at bounding box center [63, 266] width 38 height 19
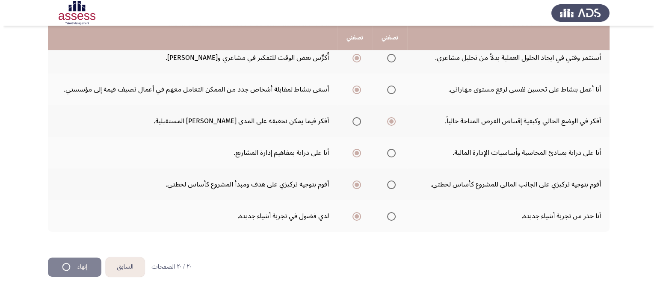
scroll to position [0, 0]
